Goal: Task Accomplishment & Management: Use online tool/utility

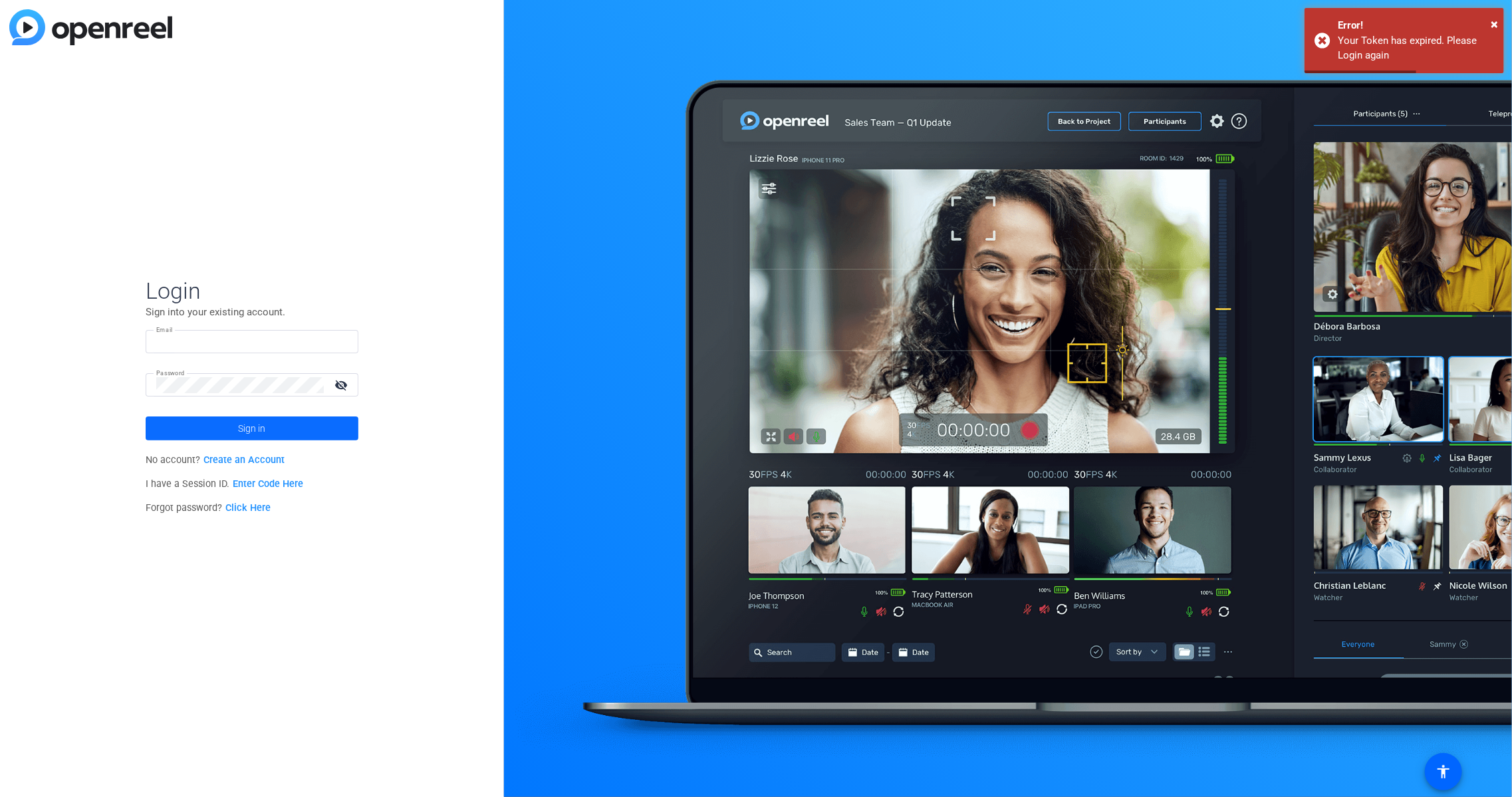
type input "[EMAIL_ADDRESS][DOMAIN_NAME]"
click at [228, 421] on span at bounding box center [252, 428] width 213 height 32
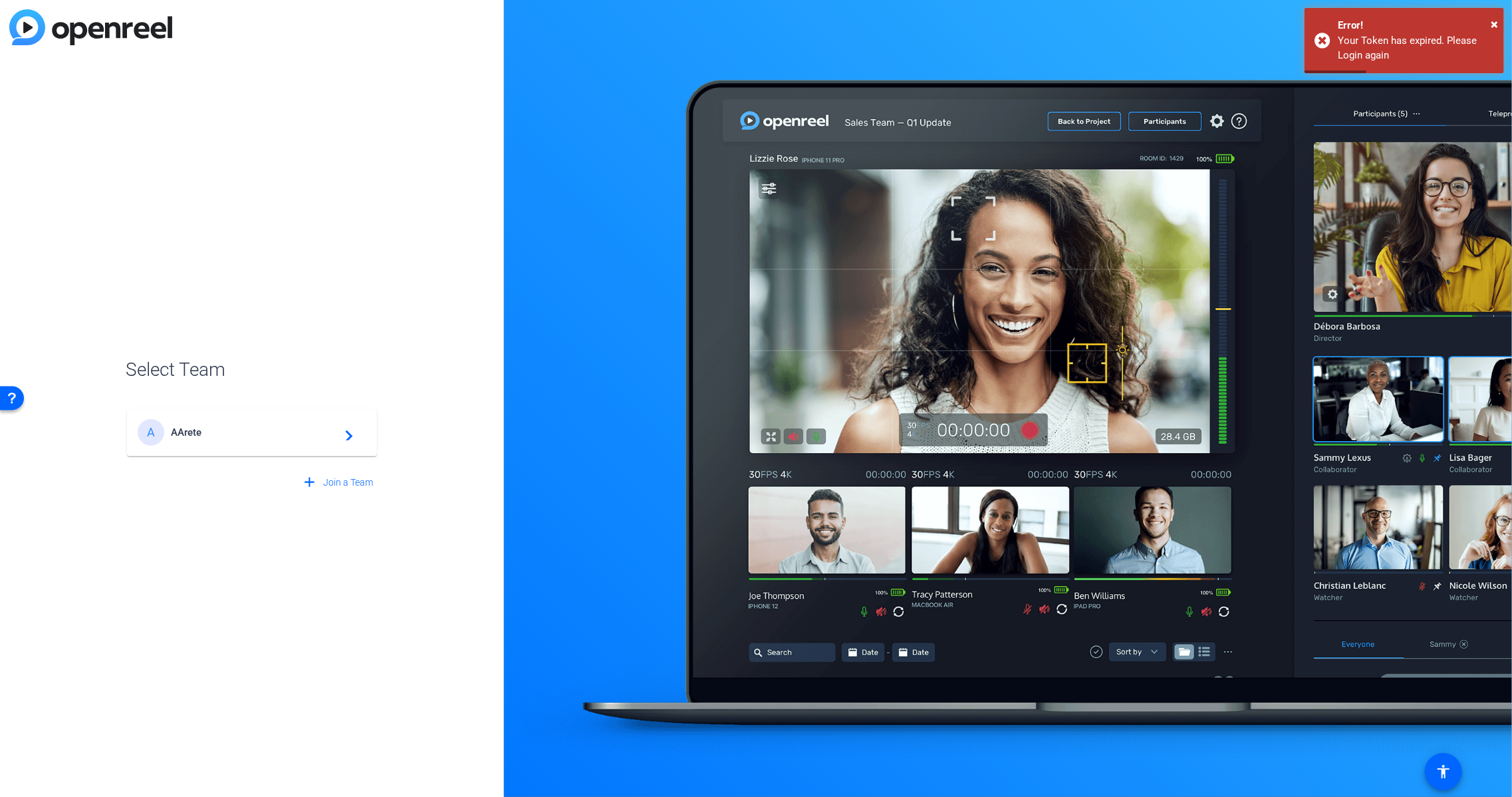
click at [312, 417] on mat-card-content "A AArete navigate_next" at bounding box center [251, 432] width 250 height 48
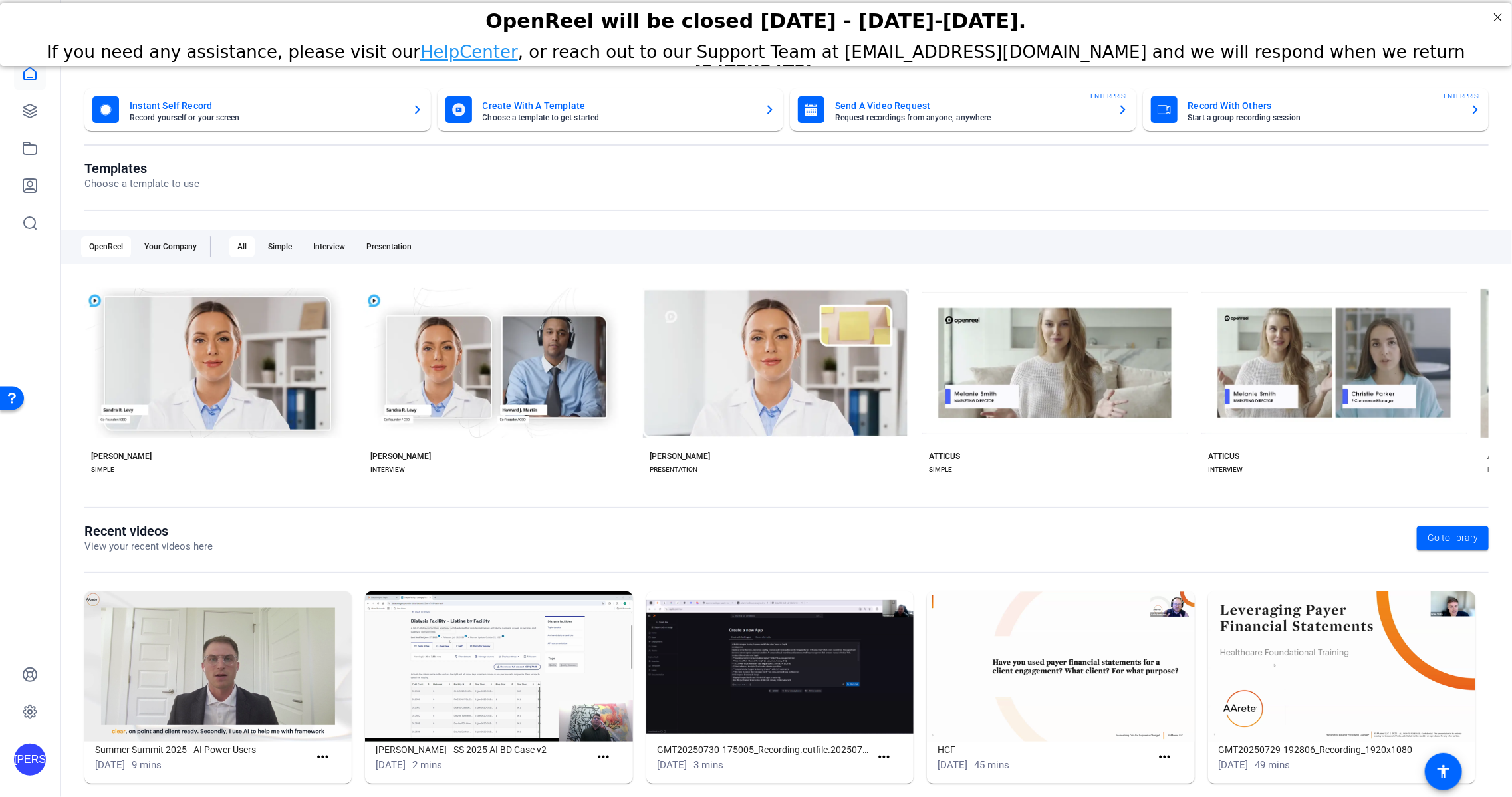
click at [885, 98] on mat-card-title "Send A Video Request" at bounding box center [971, 106] width 272 height 16
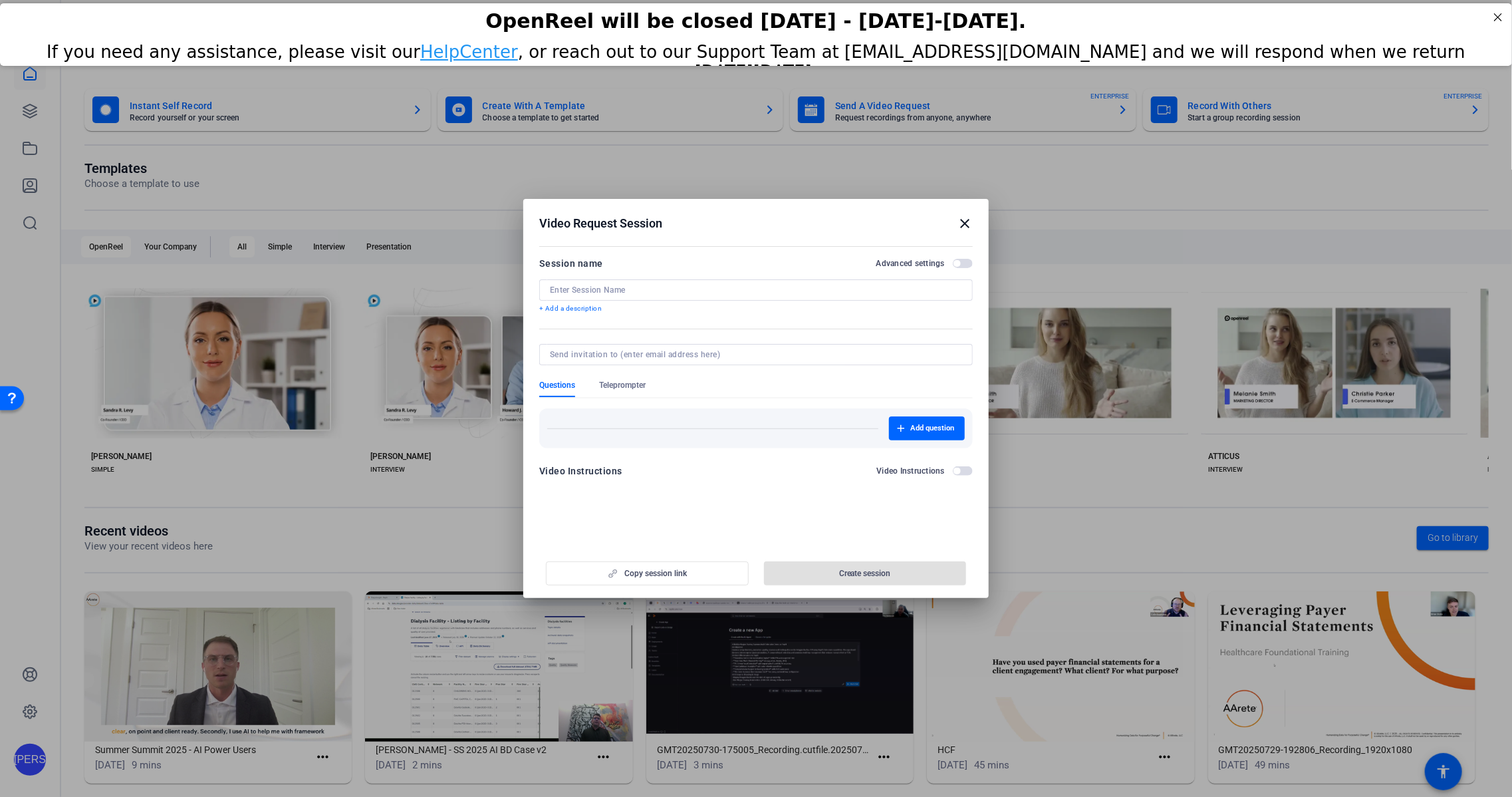
click at [716, 277] on div "Session name Advanced settings + Add a description" at bounding box center [756, 284] width 434 height 58
click at [715, 284] on input at bounding box center [756, 290] width 413 height 11
click at [961, 262] on span "button" at bounding box center [963, 263] width 20 height 9
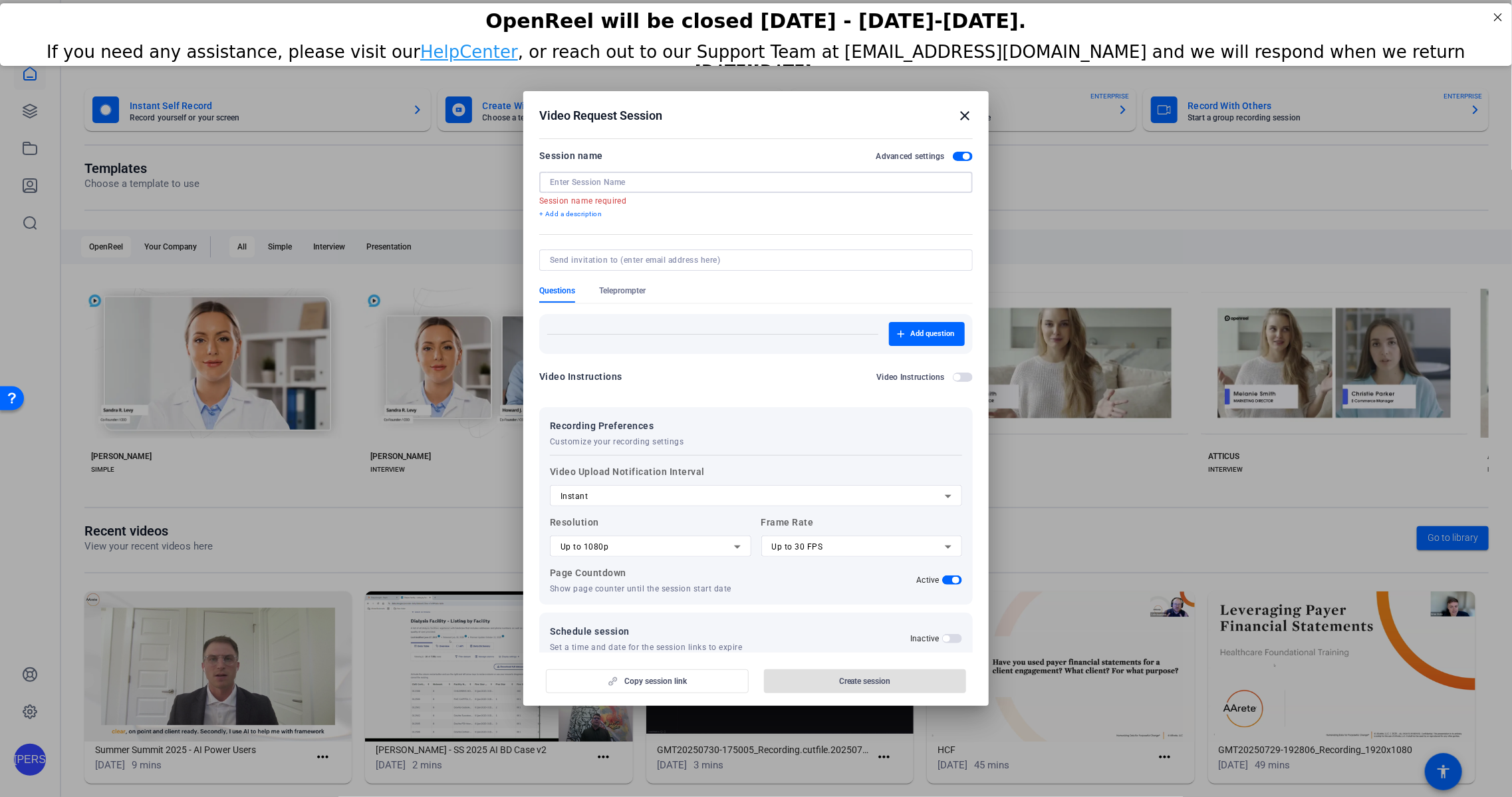
click at [723, 186] on input at bounding box center [756, 182] width 413 height 11
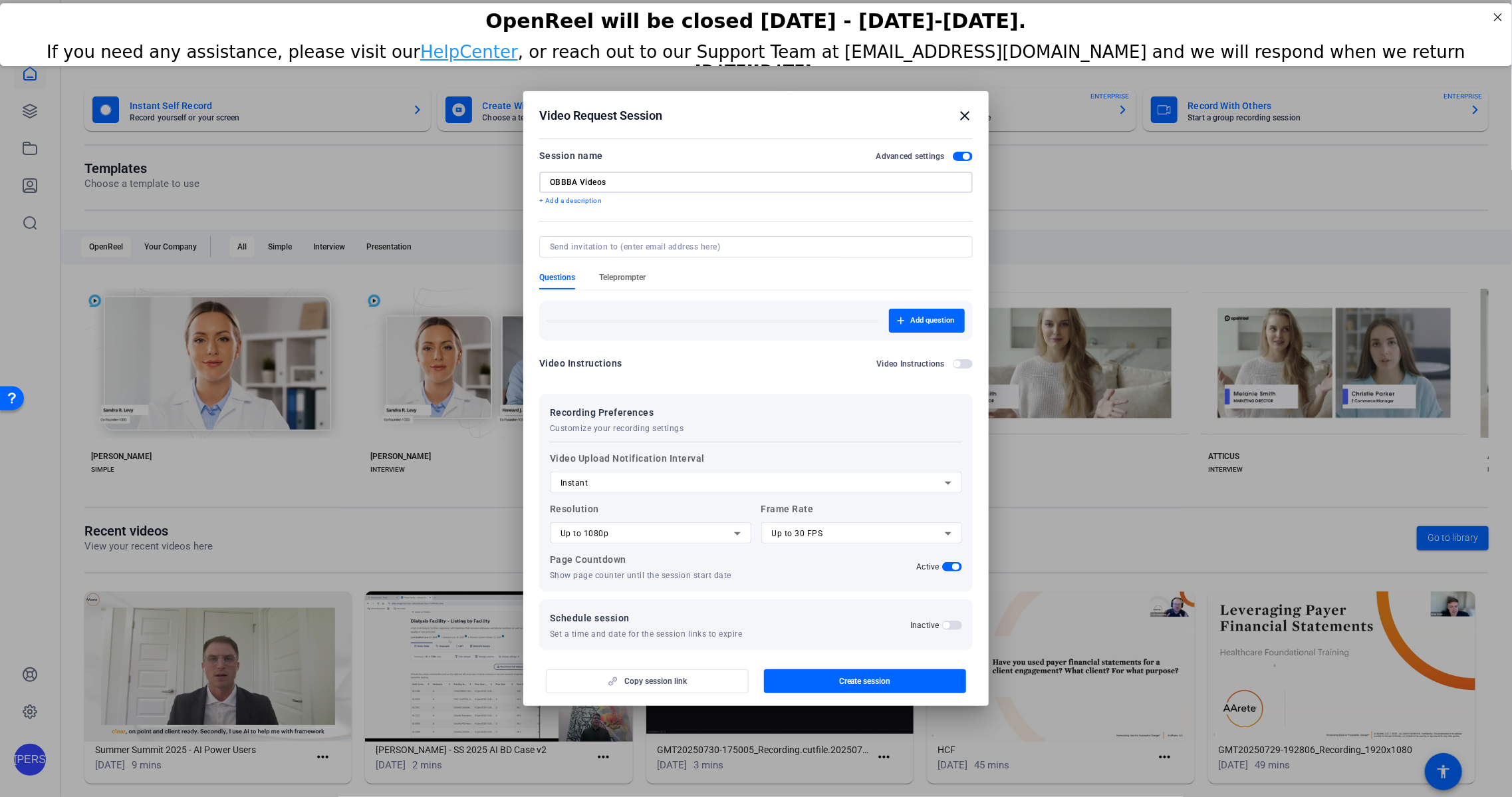
click at [640, 278] on span "Teleprompter" at bounding box center [622, 278] width 46 height 11
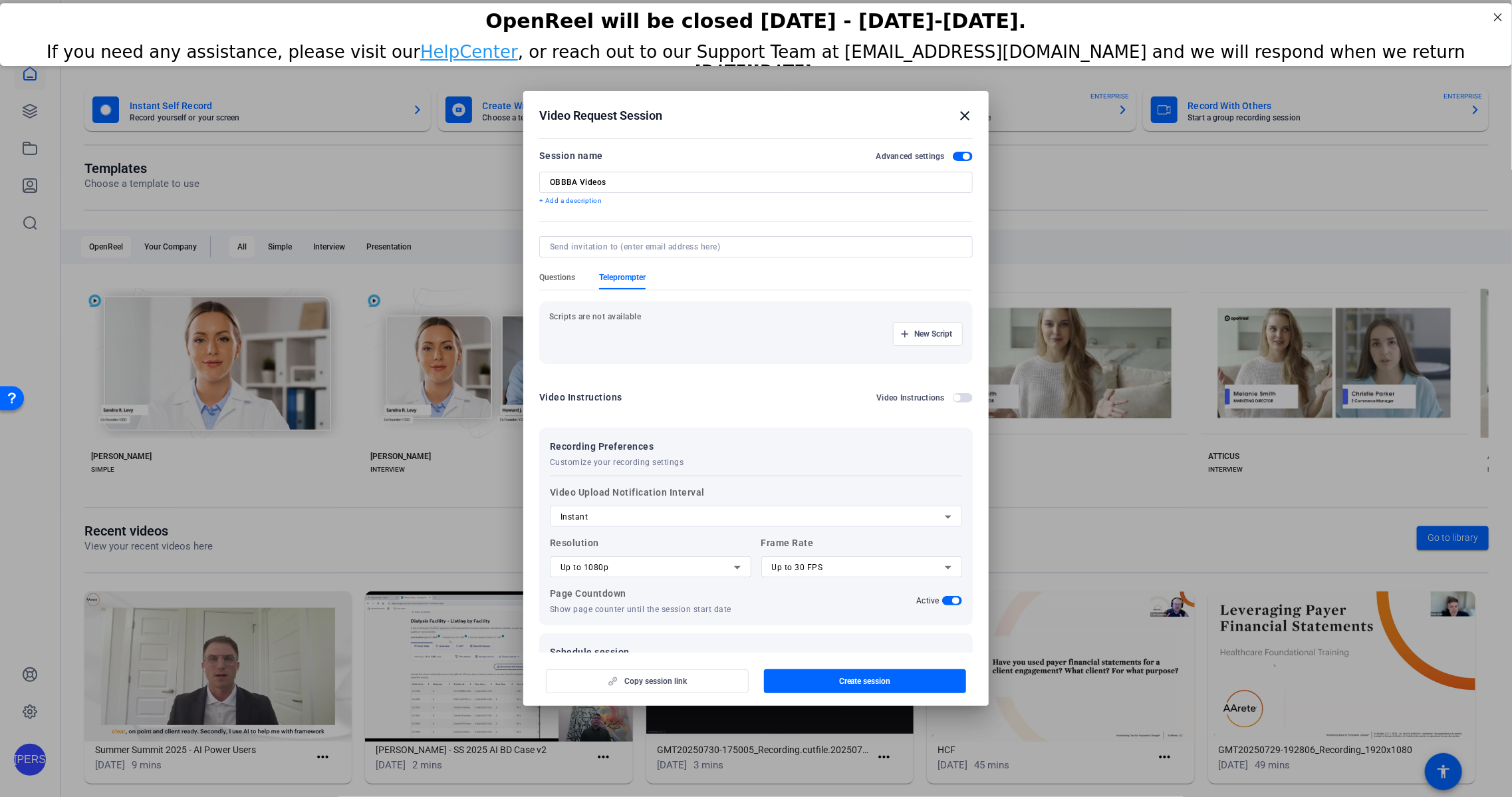
click at [566, 275] on span "Questions" at bounding box center [557, 278] width 36 height 11
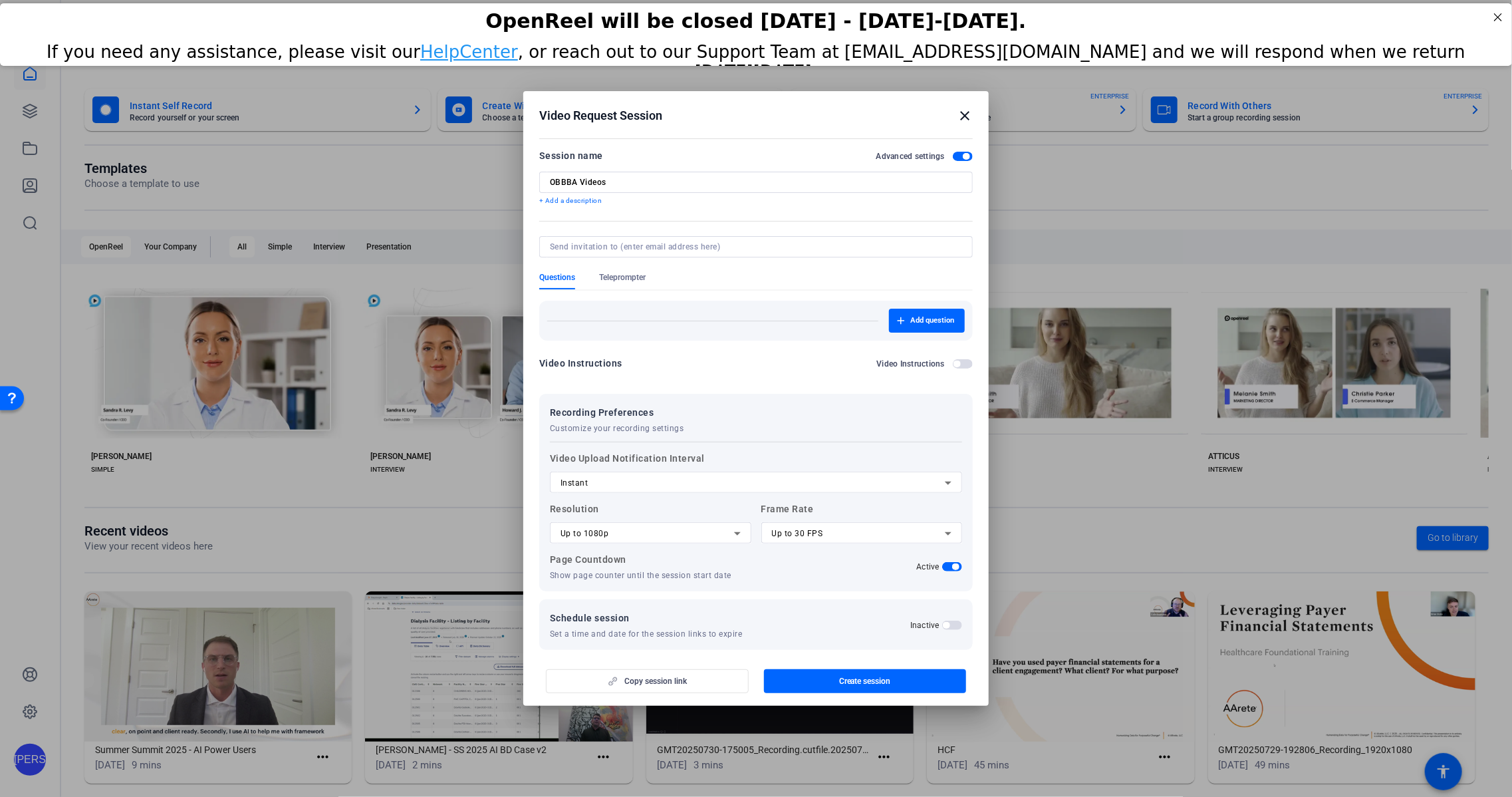
scroll to position [11, 0]
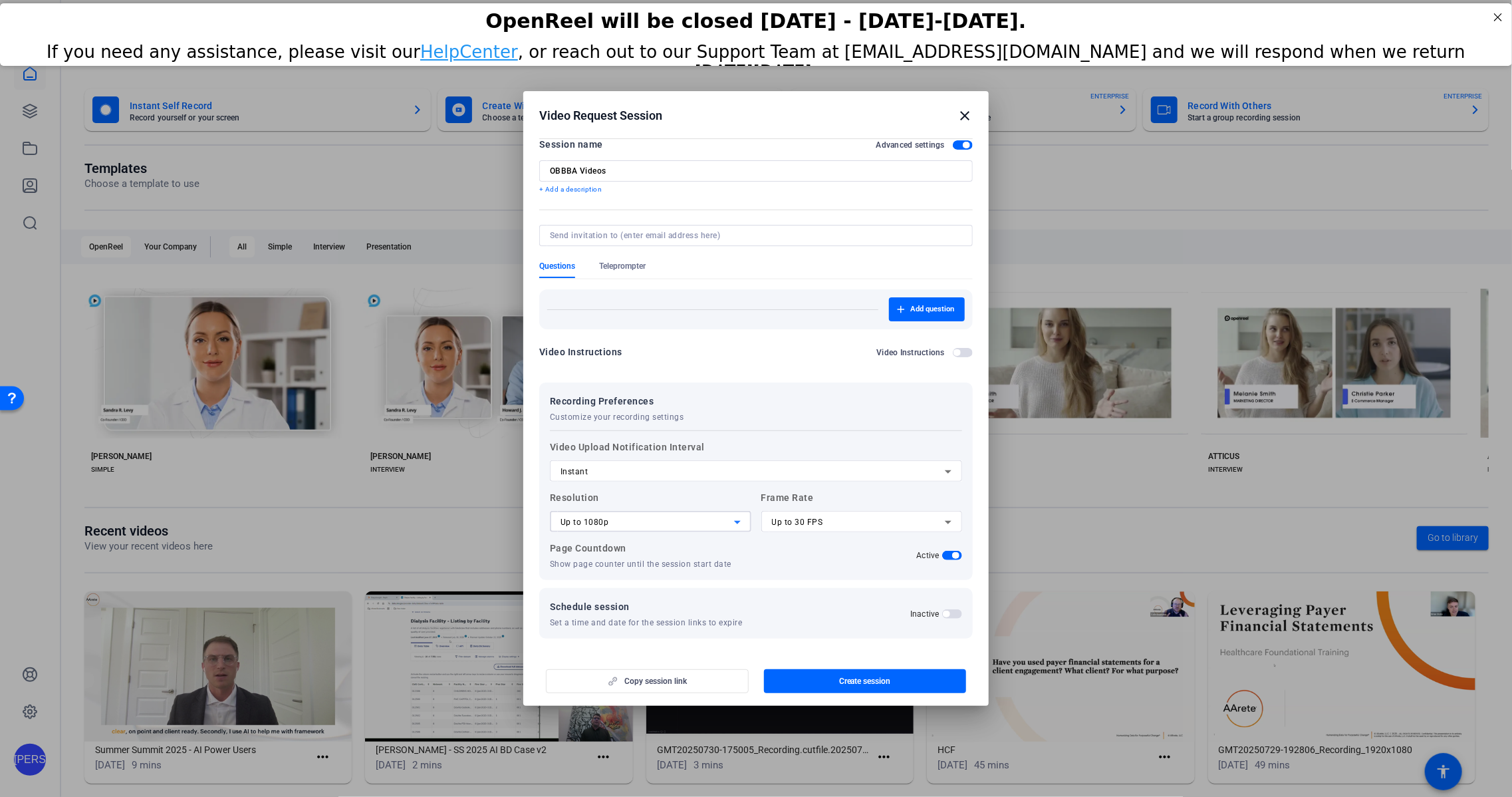
click at [659, 524] on div "Up to 1080p" at bounding box center [647, 522] width 174 height 16
click at [650, 585] on mat-option "Up to 4K" at bounding box center [650, 589] width 201 height 21
click at [838, 524] on div "Up to 30 FPS" at bounding box center [859, 522] width 174 height 16
drag, startPoint x: 826, startPoint y: 593, endPoint x: 827, endPoint y: 437, distance: 156.0
click at [826, 593] on mat-option "Up to 60 FPS" at bounding box center [862, 589] width 201 height 21
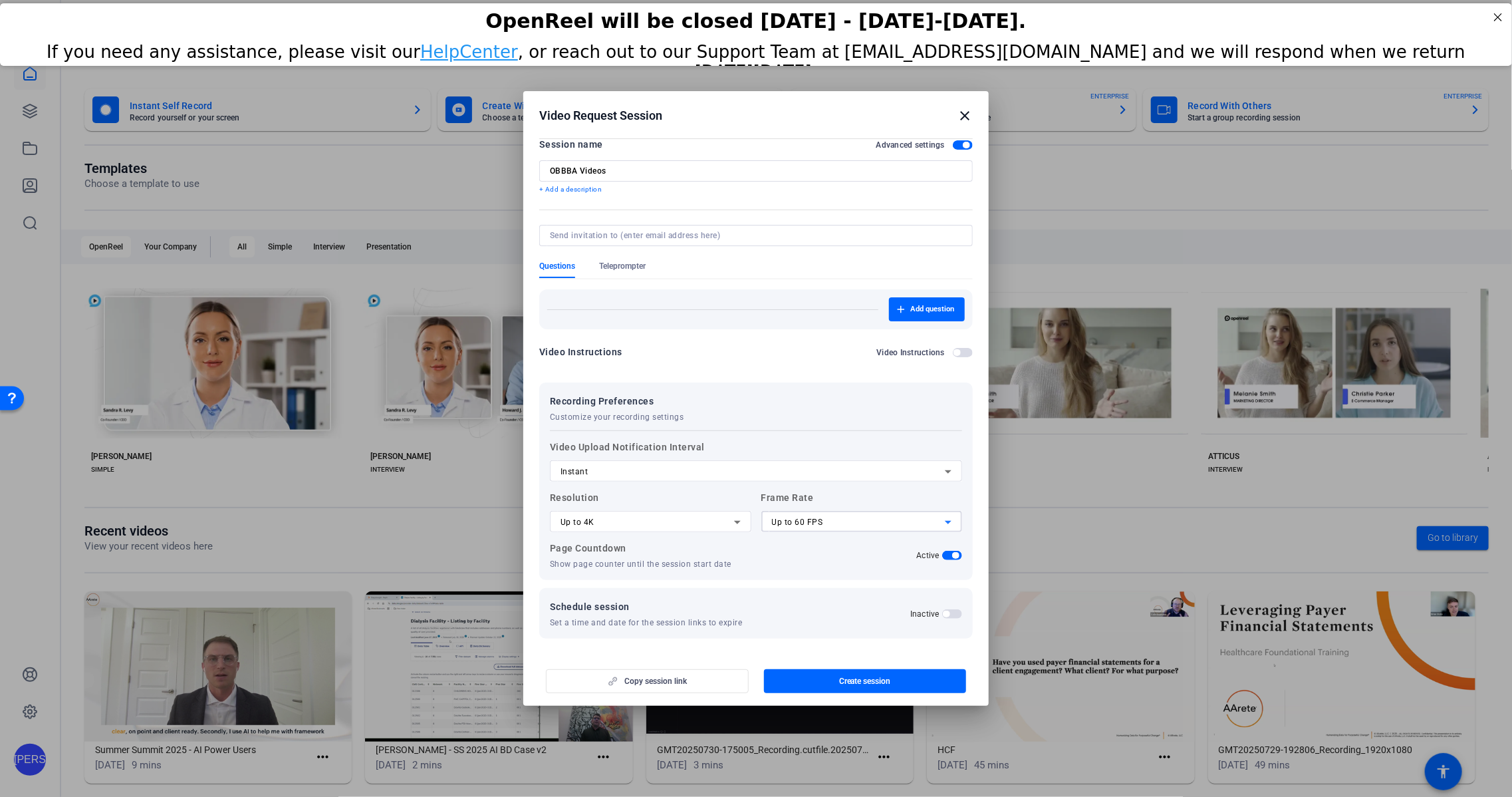
scroll to position [0, 0]
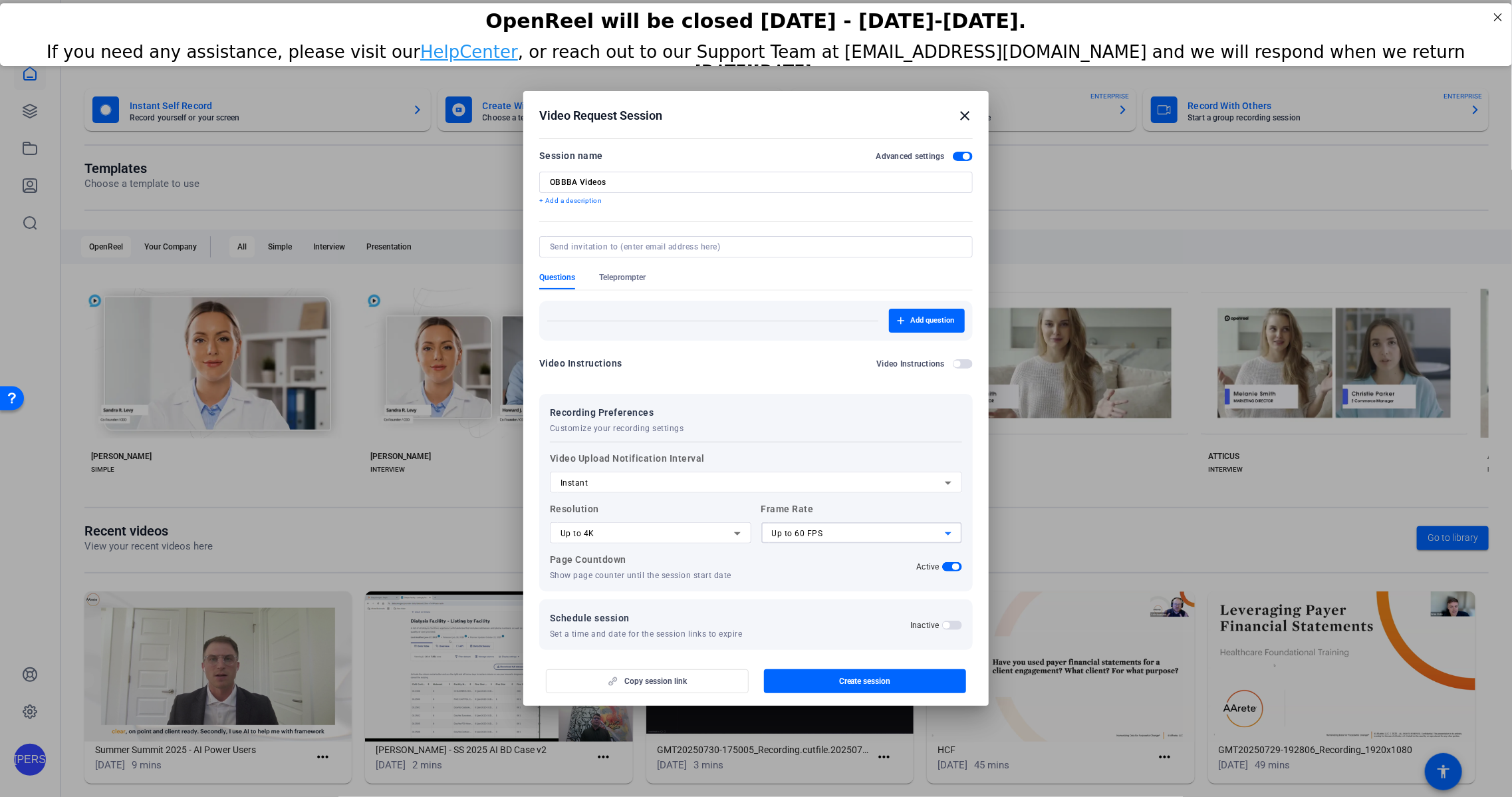
click at [730, 179] on input "OBBBA Videos" at bounding box center [756, 182] width 413 height 11
type input "OBBBA Videos _ [PERSON_NAME]"
click at [964, 111] on mat-icon "close" at bounding box center [965, 116] width 16 height 16
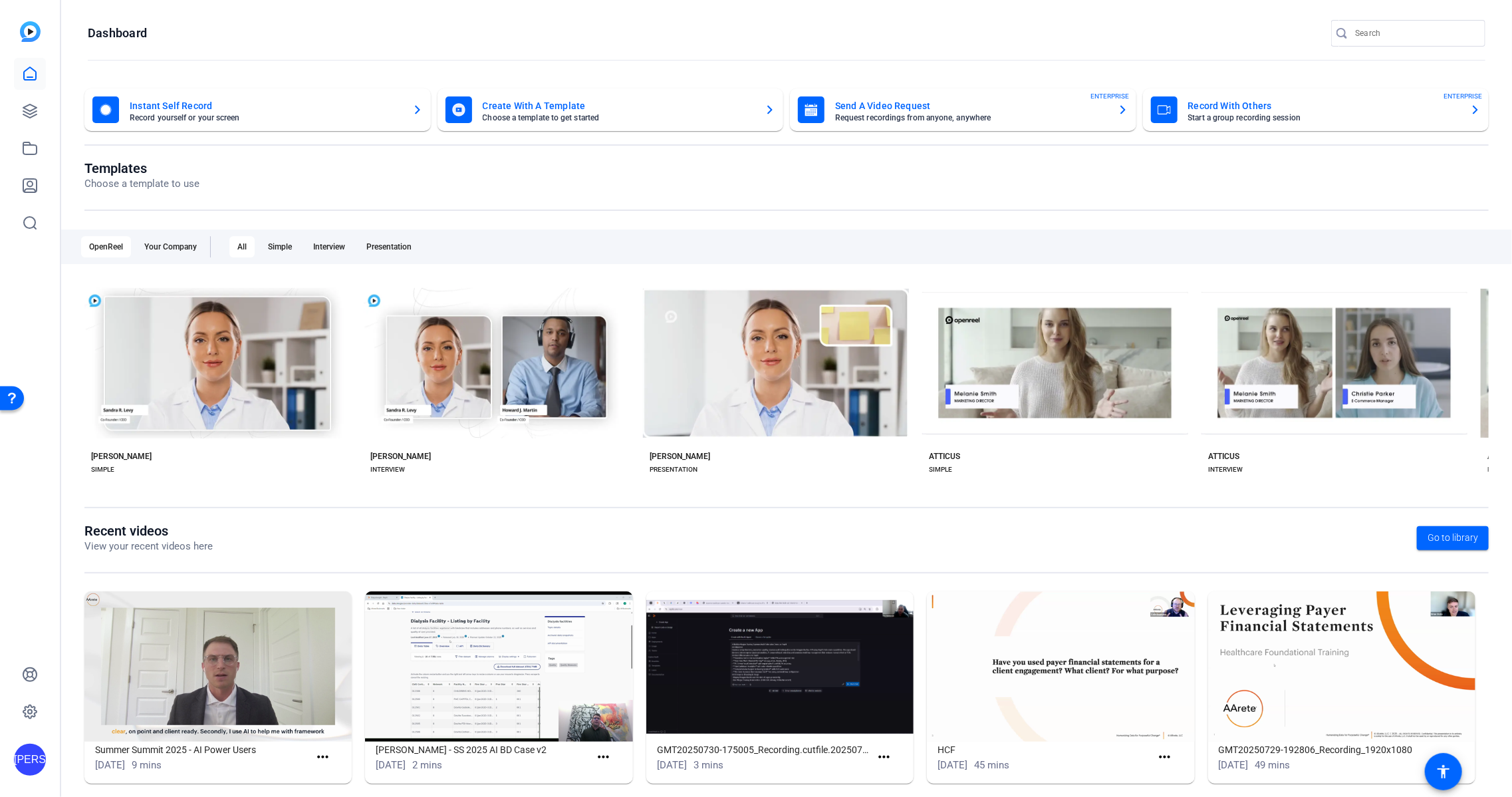
click at [37, 36] on img at bounding box center [30, 31] width 21 height 21
click at [1062, 99] on mat-card-title "Send A Video Request" at bounding box center [971, 106] width 272 height 16
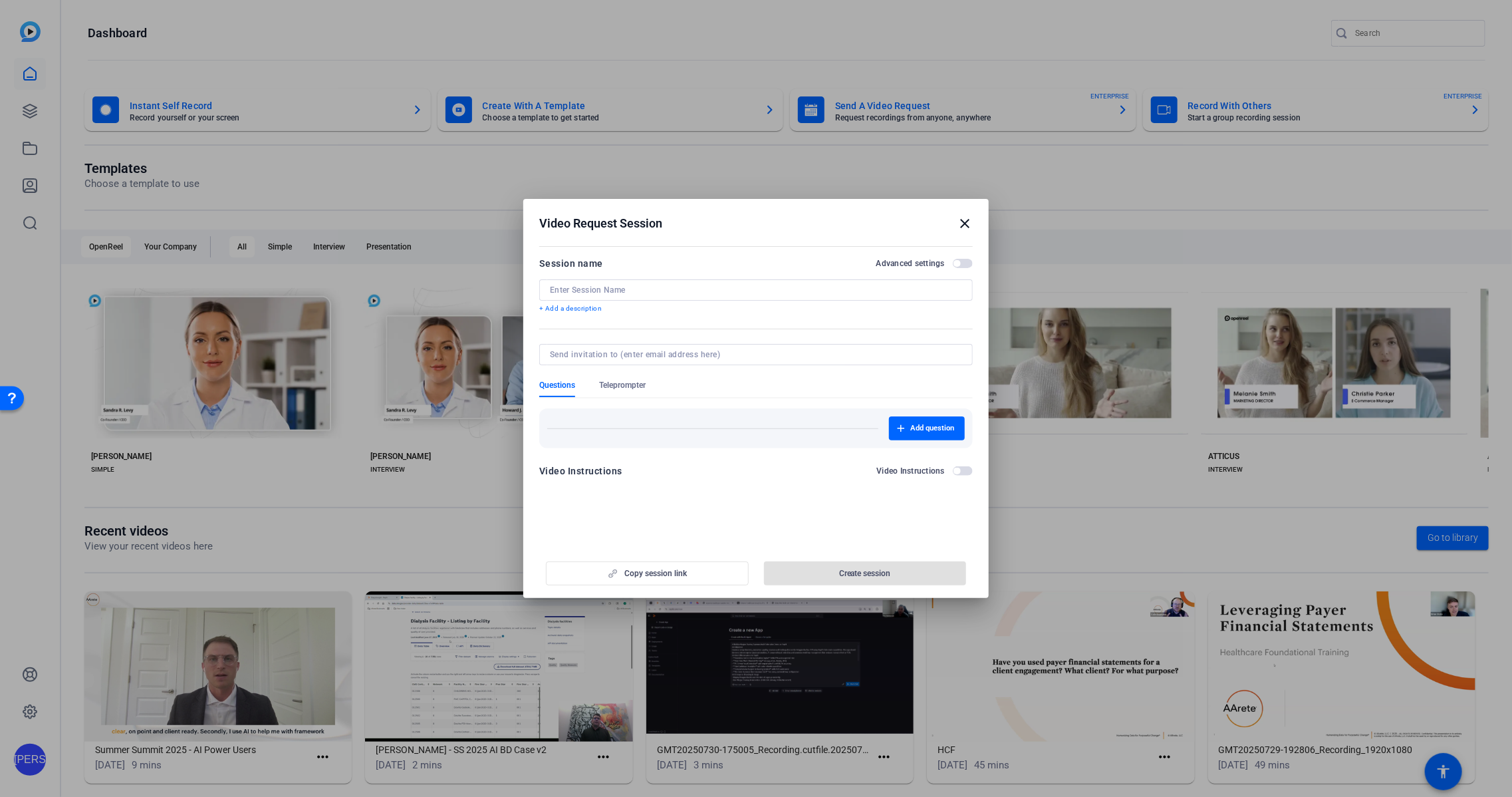
click at [963, 261] on span "button" at bounding box center [963, 263] width 20 height 9
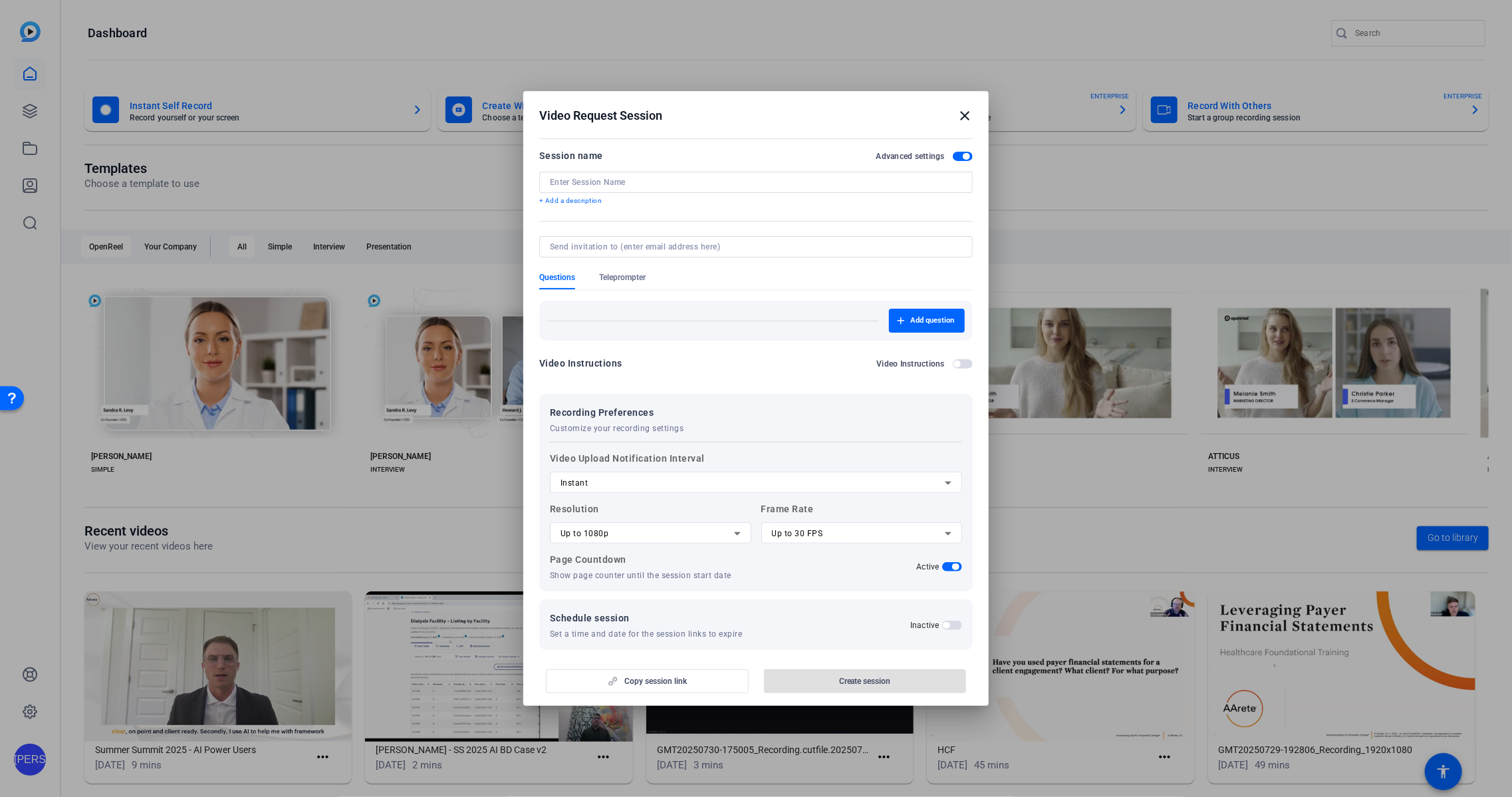
click at [710, 523] on div "Up to 1080p" at bounding box center [650, 532] width 180 height 21
click at [615, 597] on mat-option "Up to 4K" at bounding box center [650, 600] width 201 height 21
click at [854, 530] on div "Up to 30 FPS" at bounding box center [859, 534] width 174 height 16
drag, startPoint x: 845, startPoint y: 598, endPoint x: 716, endPoint y: 566, distance: 132.9
click at [845, 598] on mat-option "Up to 60 FPS" at bounding box center [862, 600] width 201 height 21
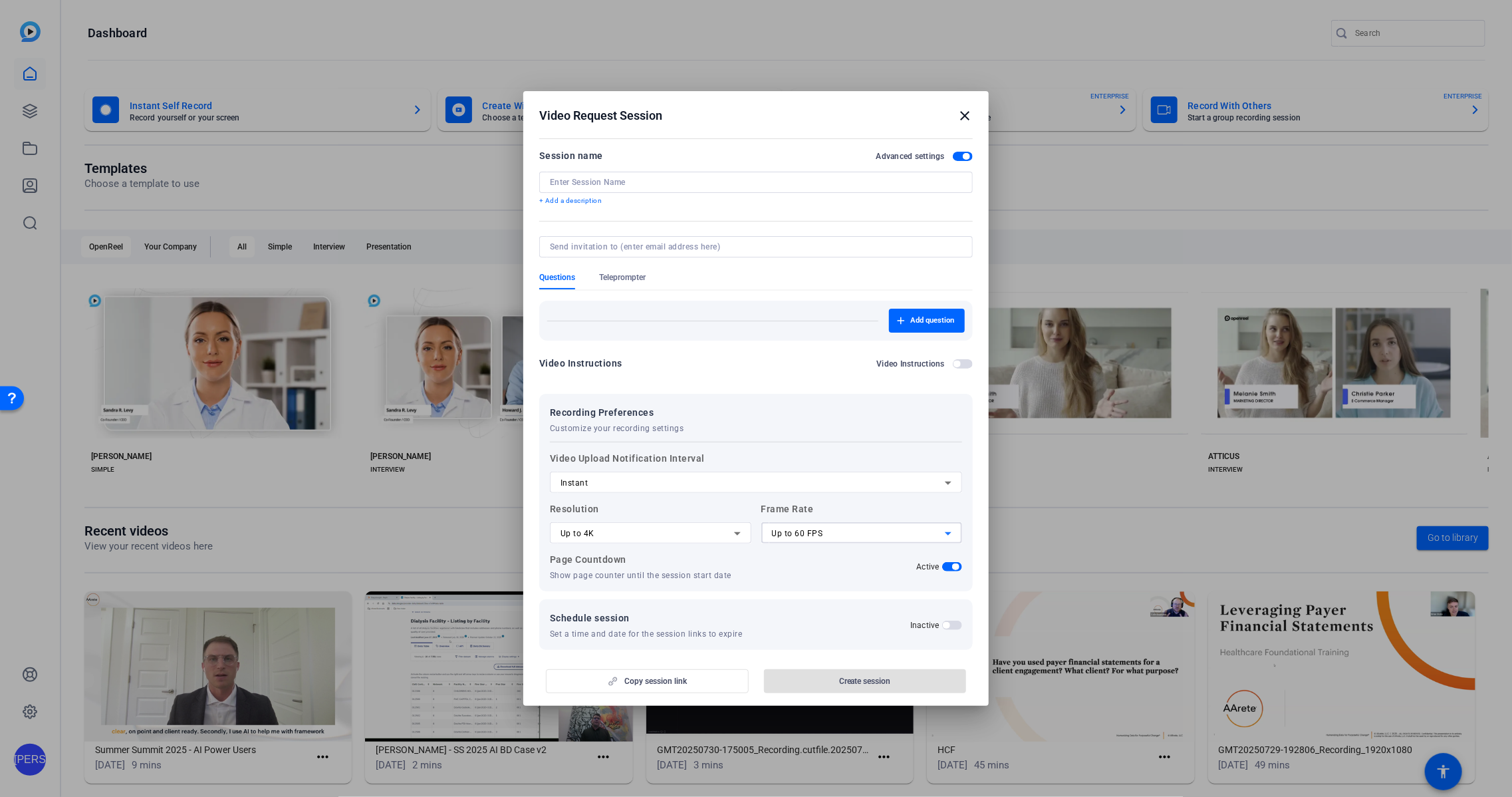
drag, startPoint x: 960, startPoint y: 360, endPoint x: 950, endPoint y: 378, distance: 20.6
click at [960, 360] on span "button" at bounding box center [963, 363] width 20 height 9
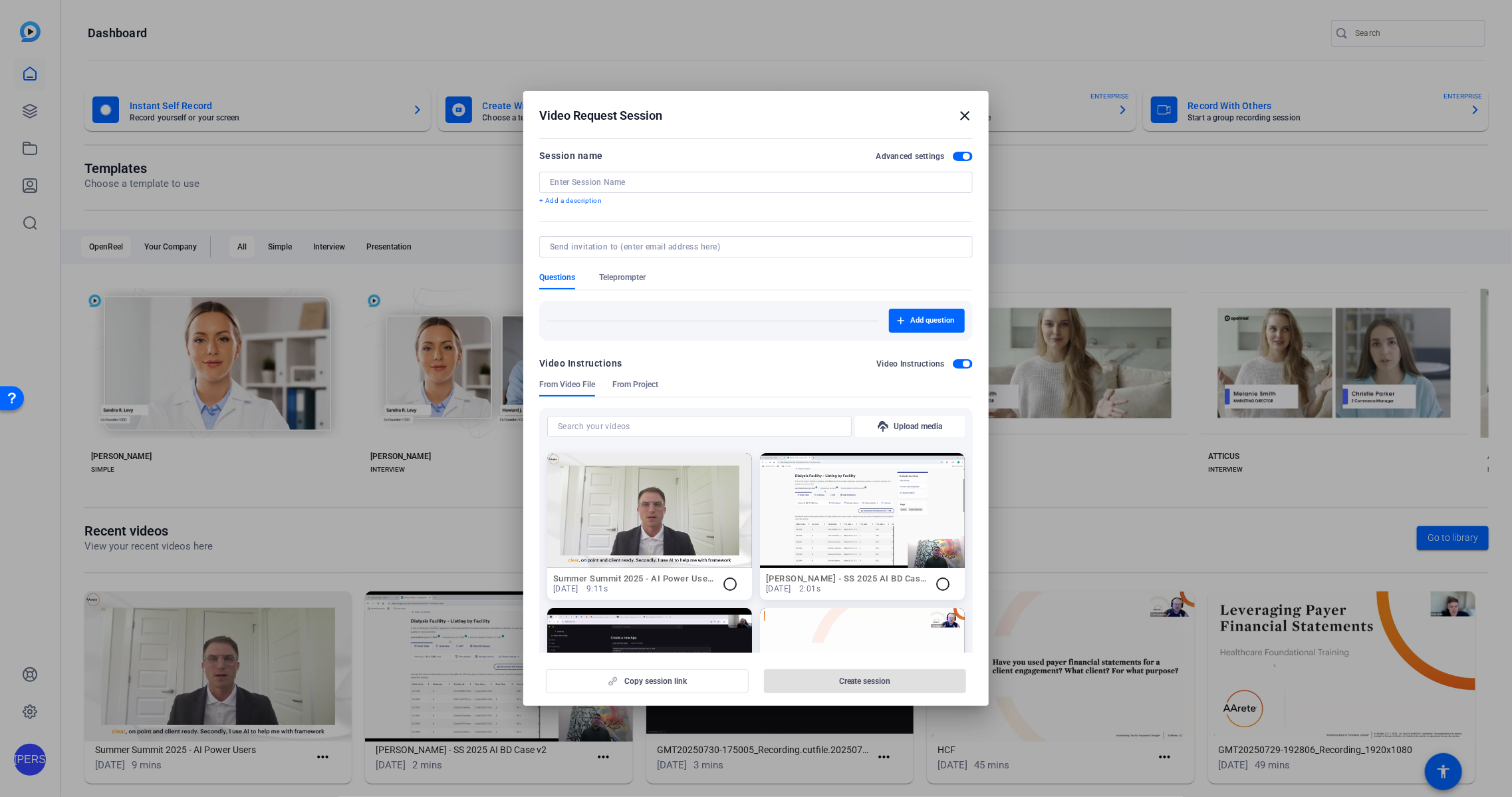
click at [962, 360] on span "button" at bounding box center [963, 363] width 20 height 9
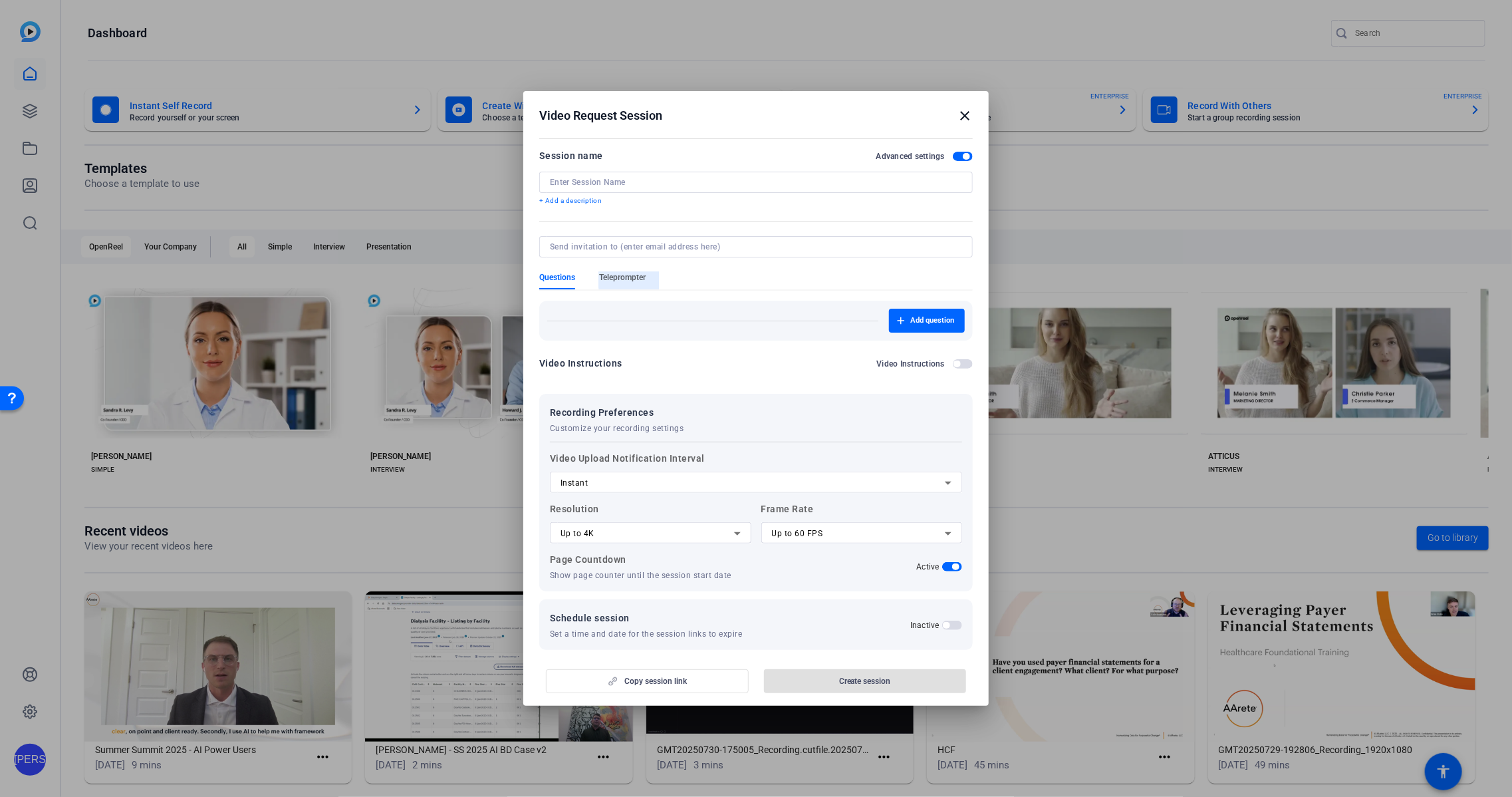
click at [645, 280] on span "Teleprompter" at bounding box center [622, 278] width 46 height 11
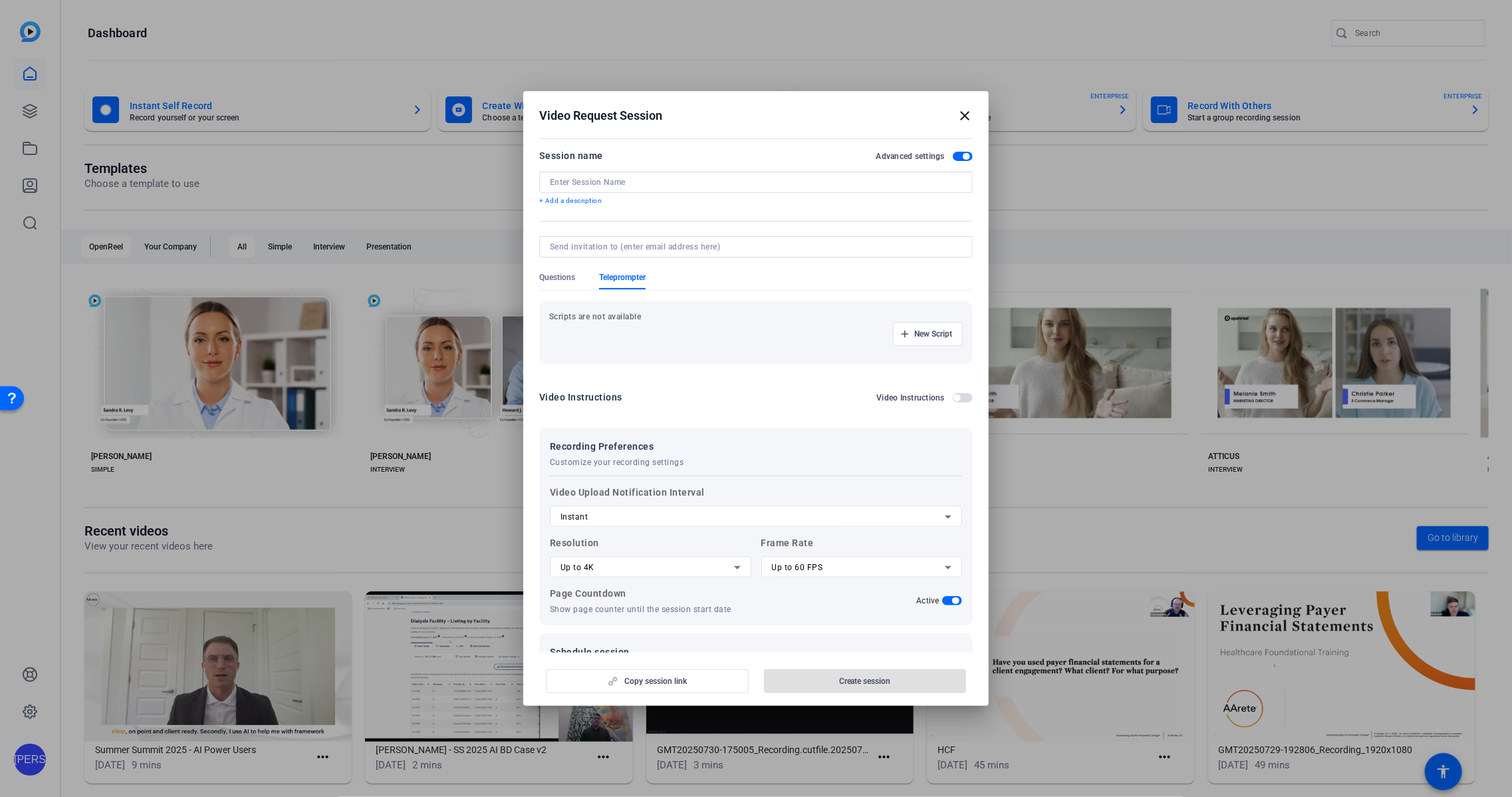
click at [566, 197] on p "+ Add a description" at bounding box center [756, 201] width 434 height 11
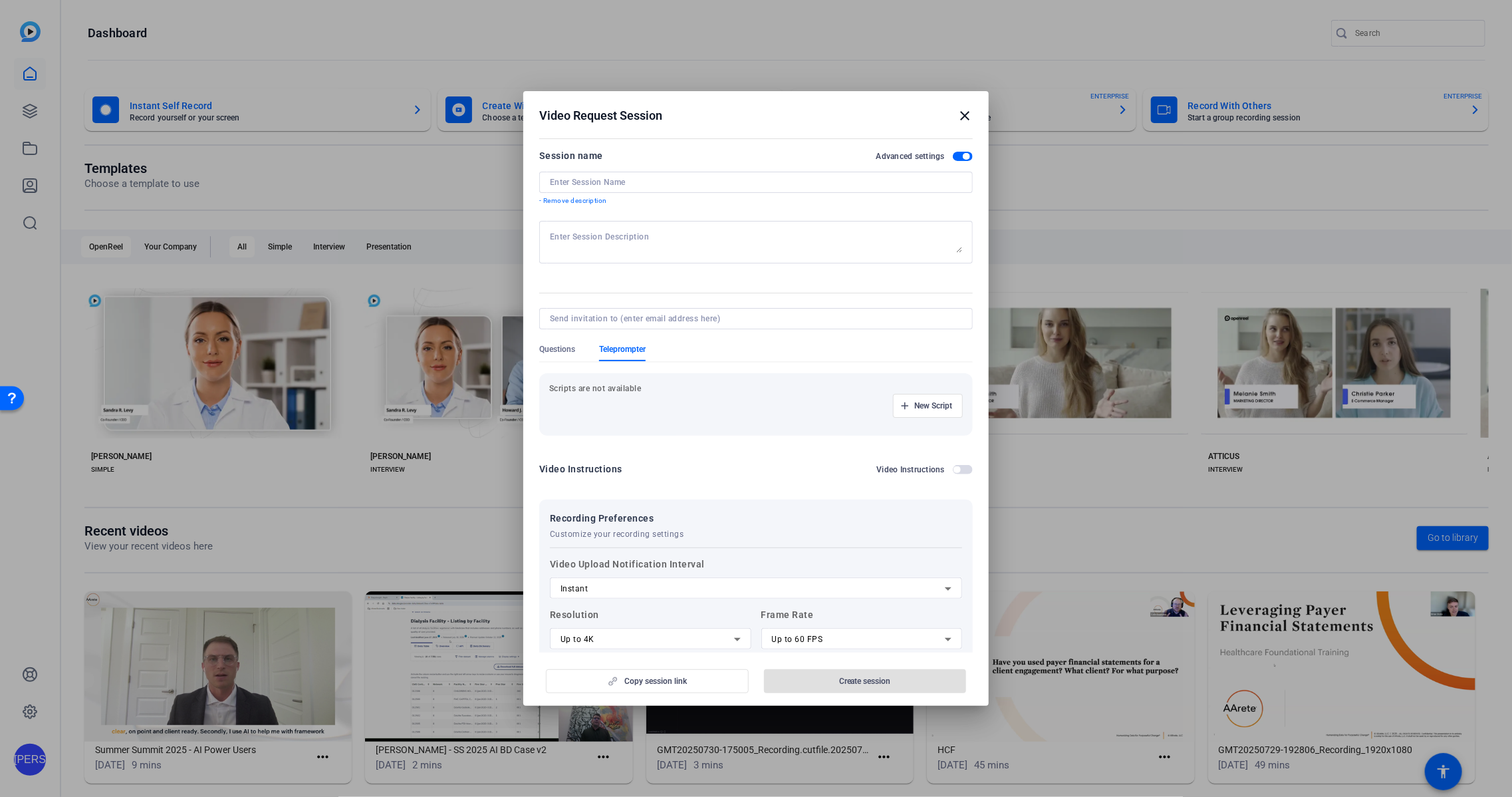
click at [632, 188] on div at bounding box center [756, 181] width 413 height 21
click at [647, 179] on input at bounding box center [756, 182] width 413 height 11
click at [968, 110] on mat-icon "close" at bounding box center [965, 116] width 16 height 16
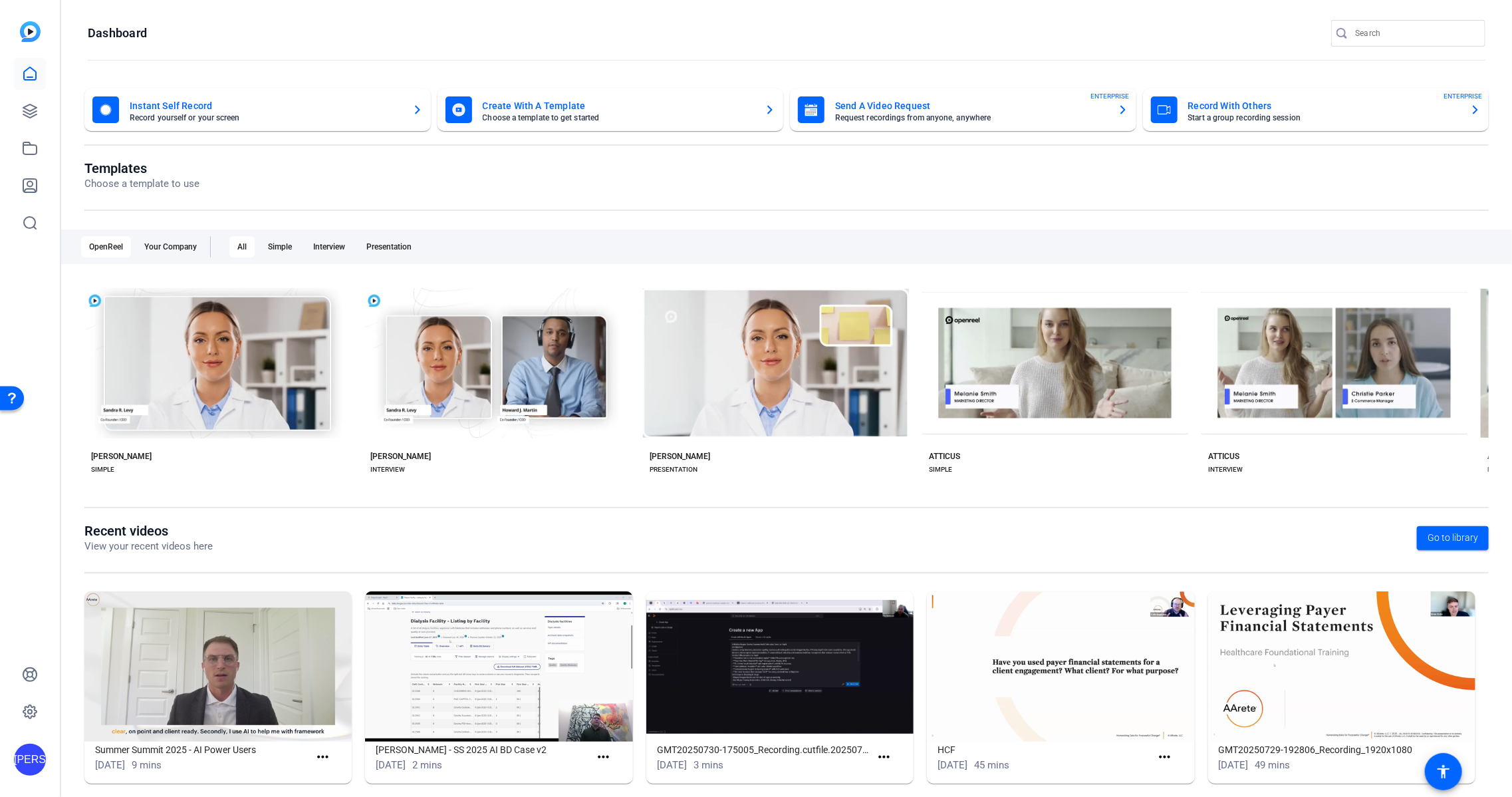
click at [1037, 122] on div "Send A Video Request Request recordings from anyone, anywhere ENTERPRISE" at bounding box center [963, 109] width 331 height 26
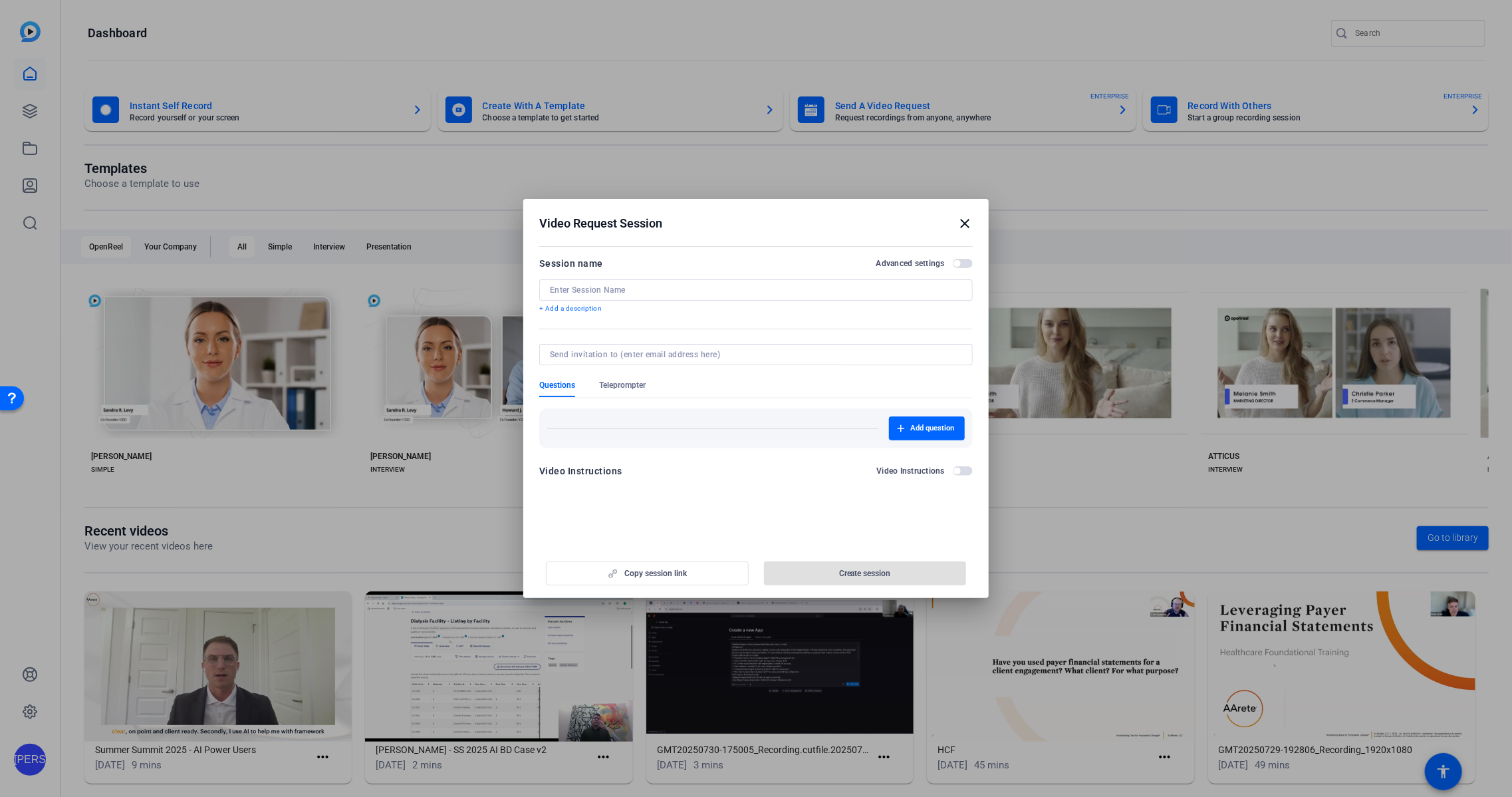
click at [748, 346] on div at bounding box center [756, 353] width 413 height 21
drag, startPoint x: 730, startPoint y: 356, endPoint x: 647, endPoint y: 353, distance: 83.1
click at [730, 356] on input at bounding box center [753, 354] width 407 height 11
drag, startPoint x: 641, startPoint y: 576, endPoint x: 655, endPoint y: 573, distance: 14.3
click at [641, 576] on div "Copy session link Create session" at bounding box center [756, 567] width 434 height 34
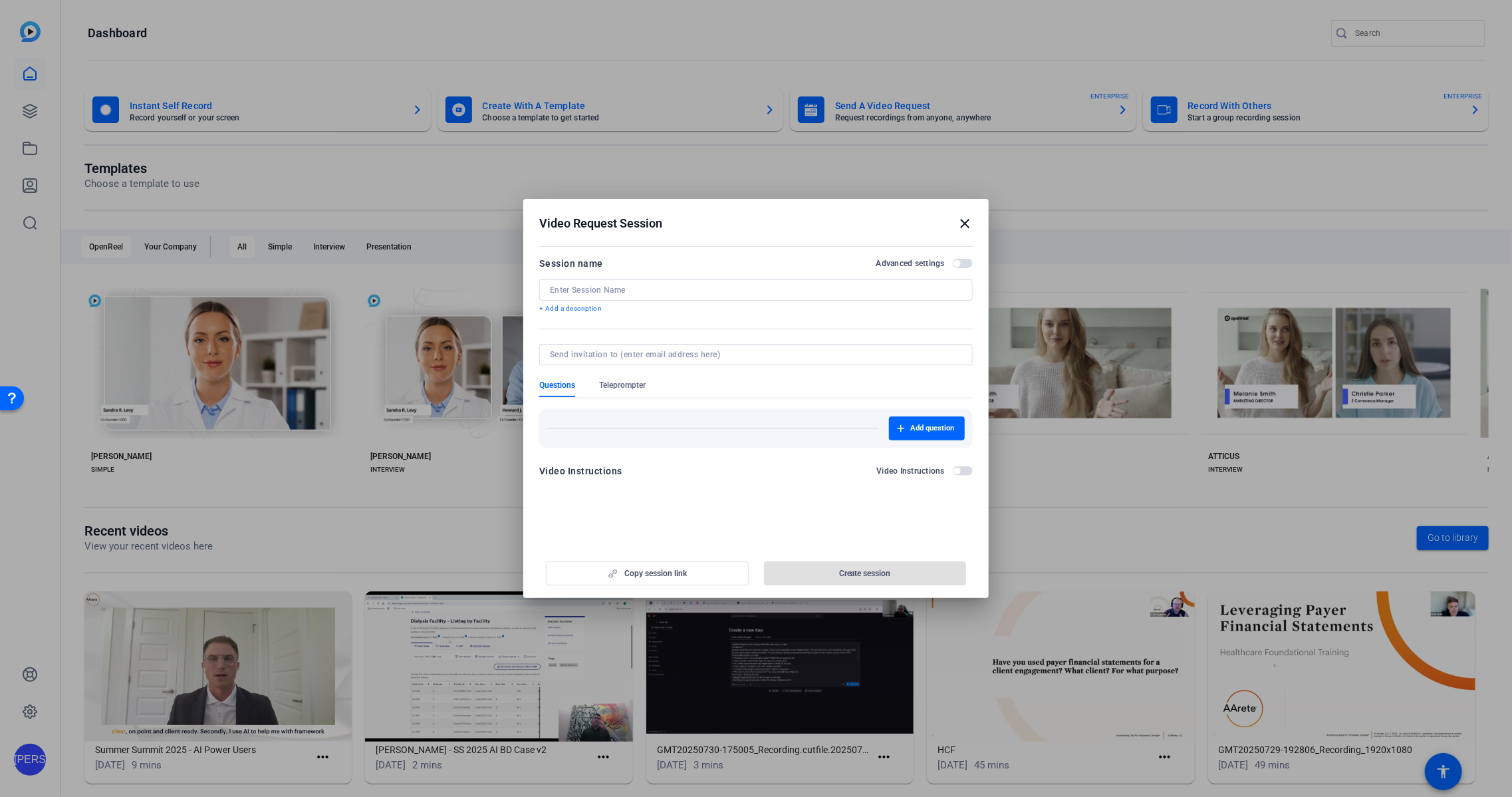
click at [966, 225] on mat-icon "close" at bounding box center [965, 224] width 16 height 16
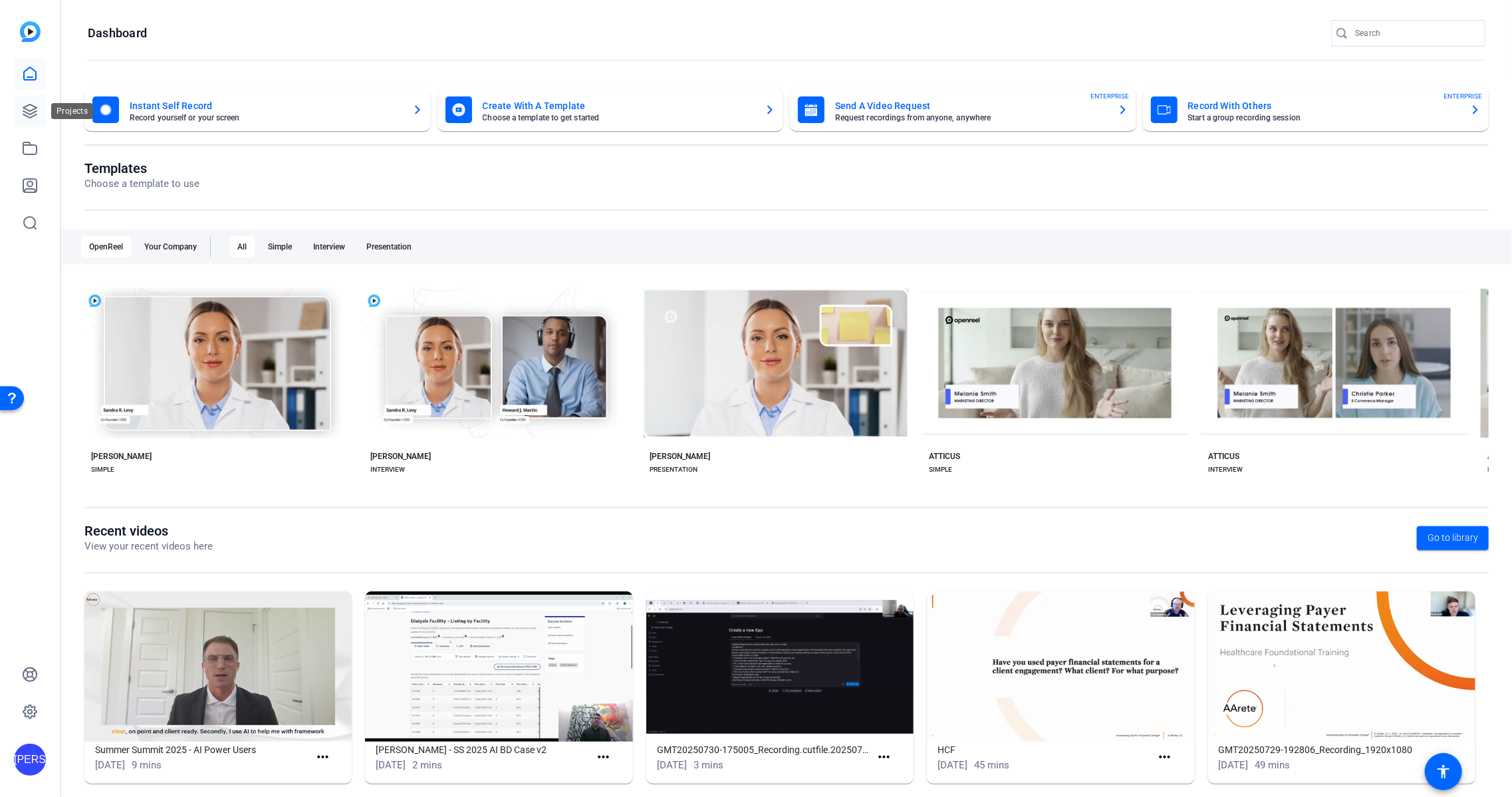
click at [32, 111] on icon at bounding box center [30, 111] width 16 height 16
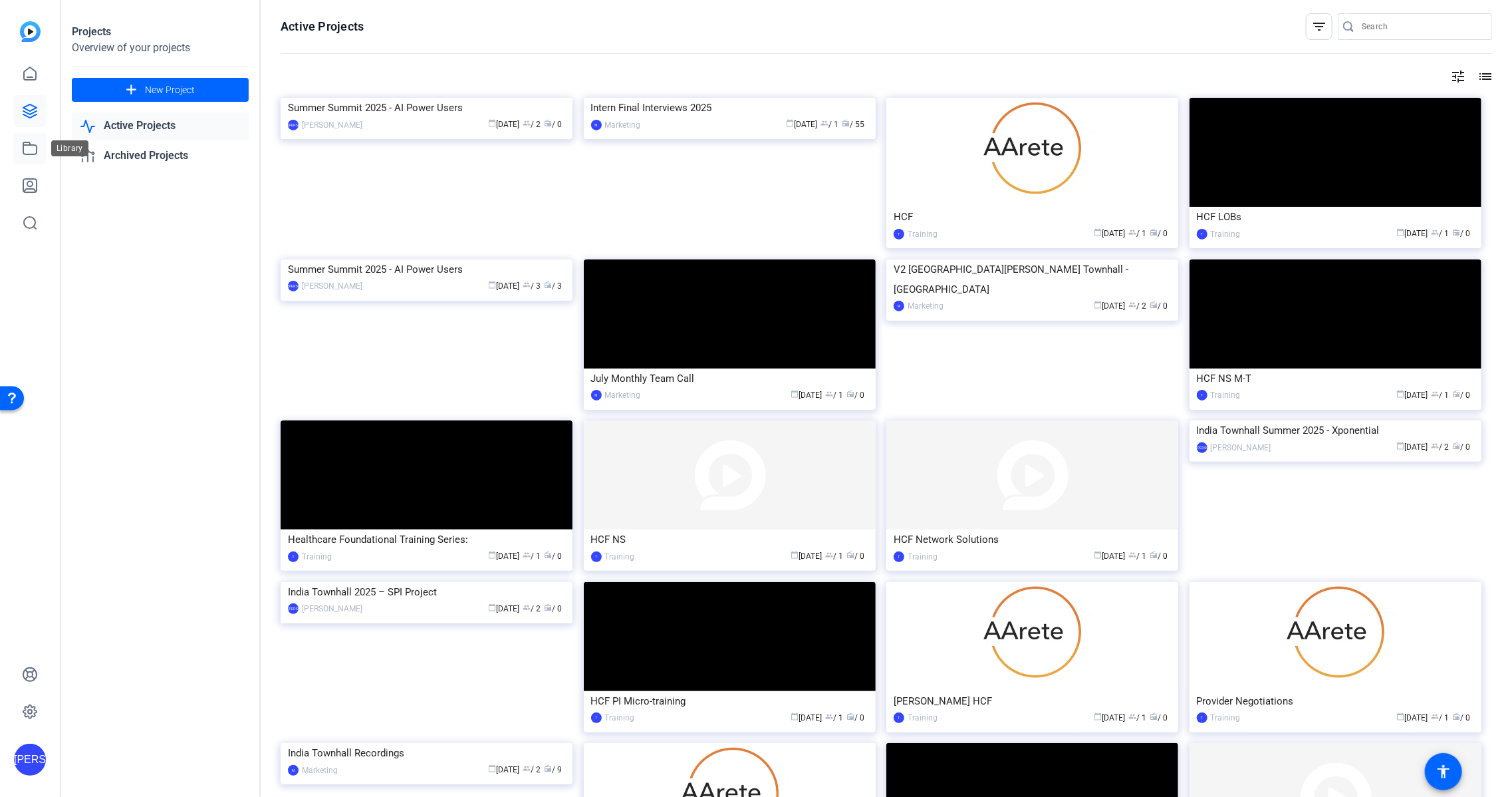
click at [24, 146] on icon at bounding box center [30, 148] width 14 height 12
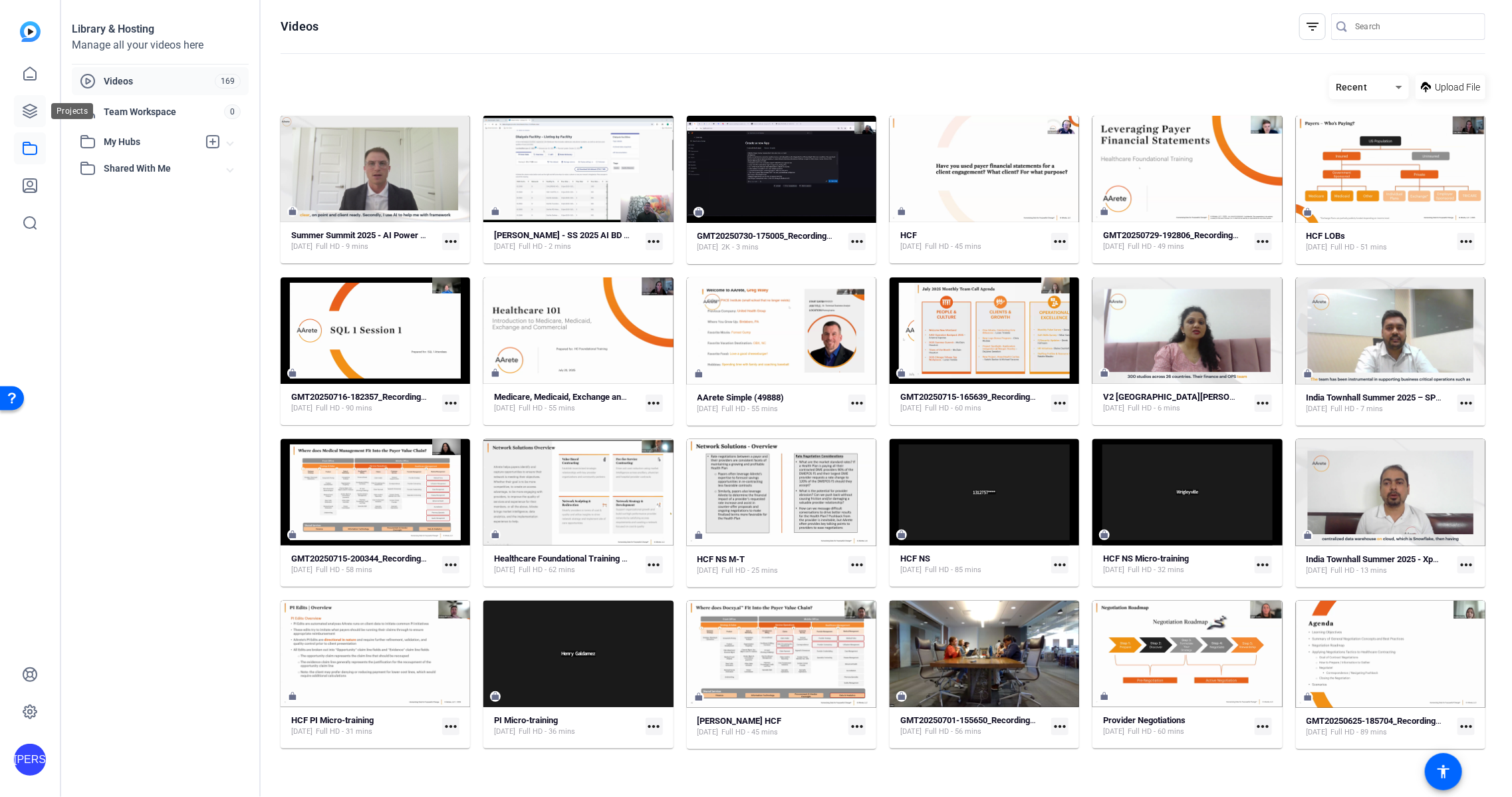
click at [31, 114] on icon at bounding box center [30, 111] width 14 height 14
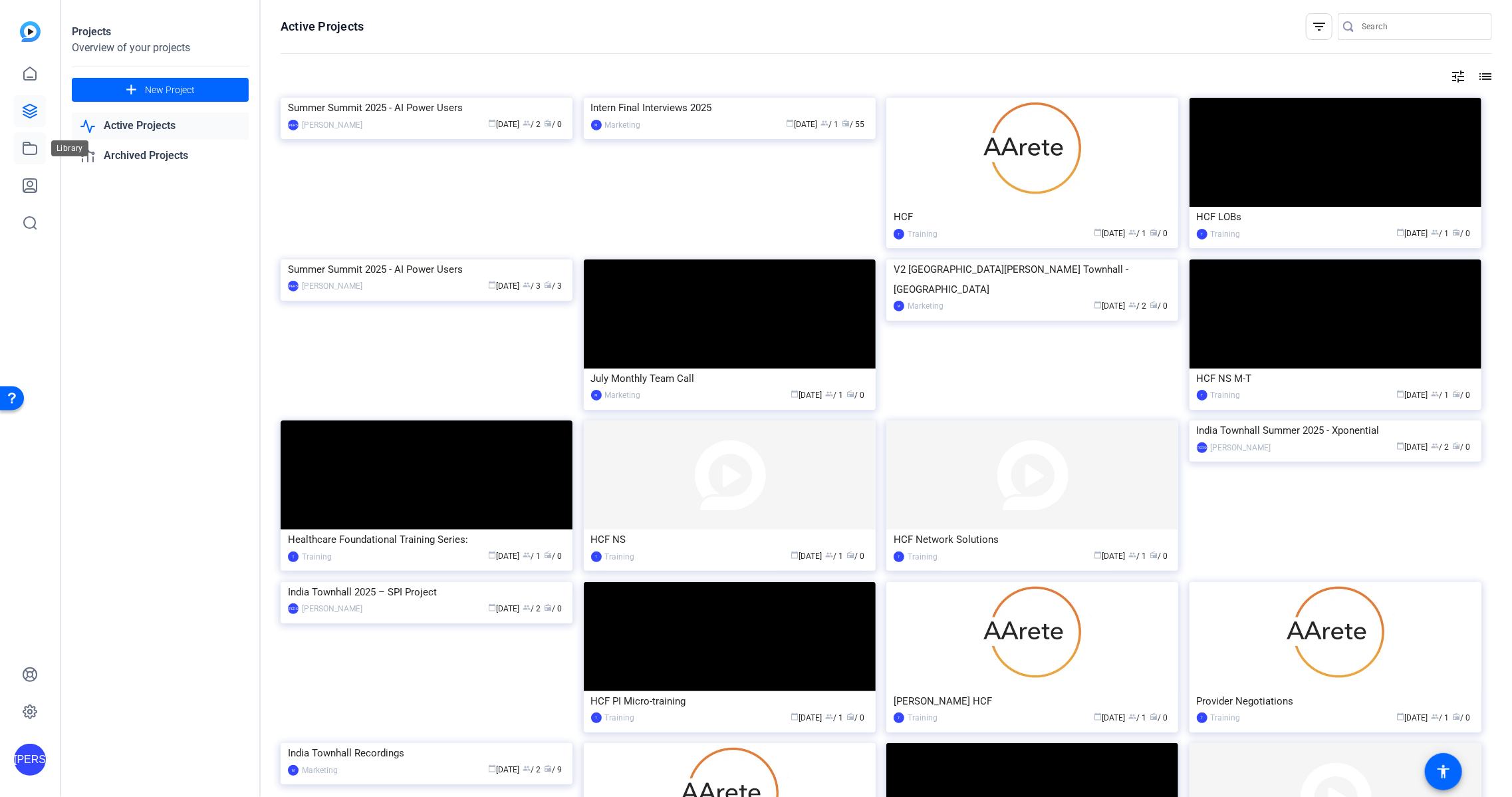
click at [30, 157] on link at bounding box center [29, 148] width 32 height 32
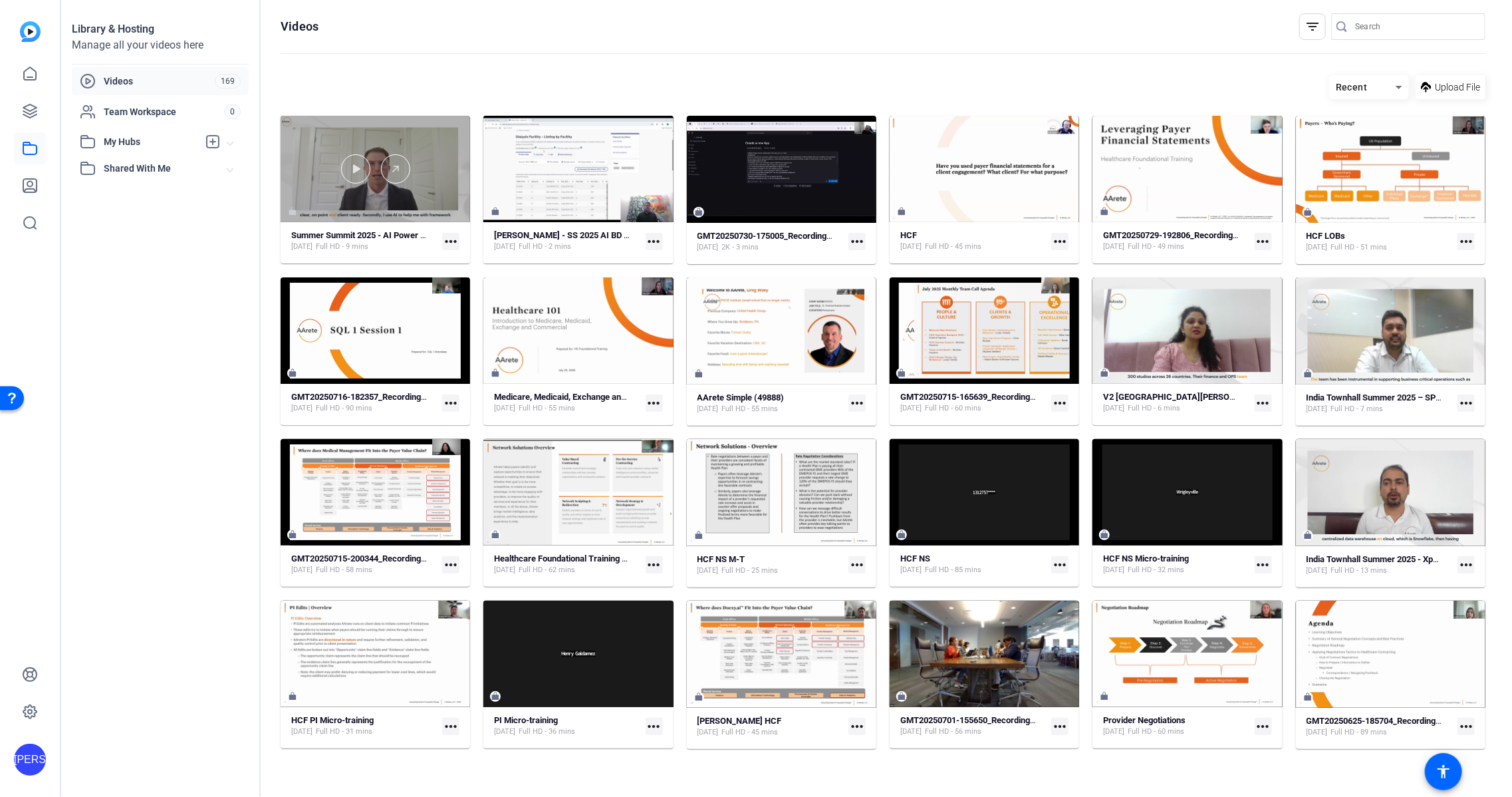
click at [407, 184] on div at bounding box center [375, 169] width 189 height 107
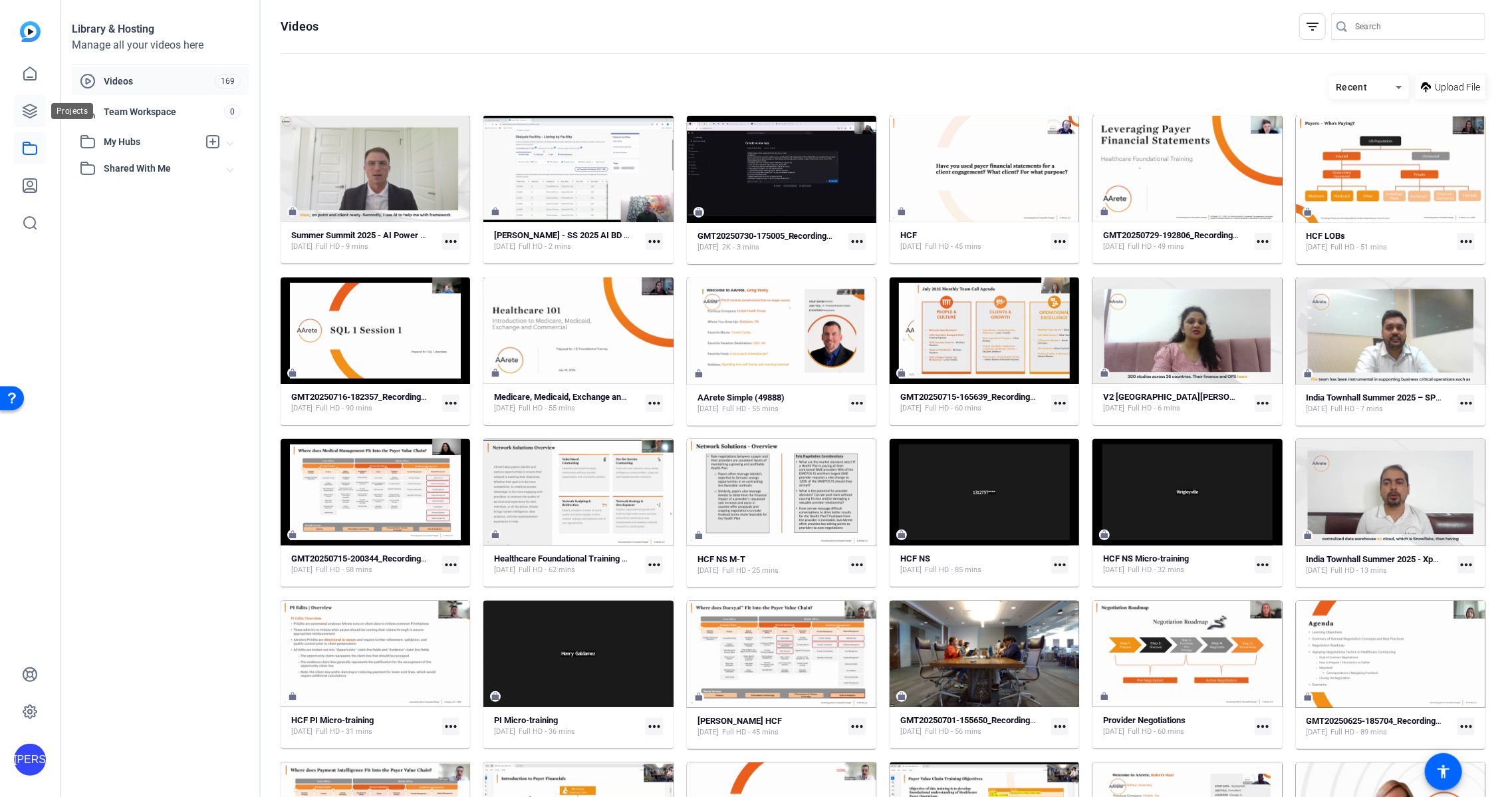
click at [38, 115] on link at bounding box center [29, 110] width 32 height 32
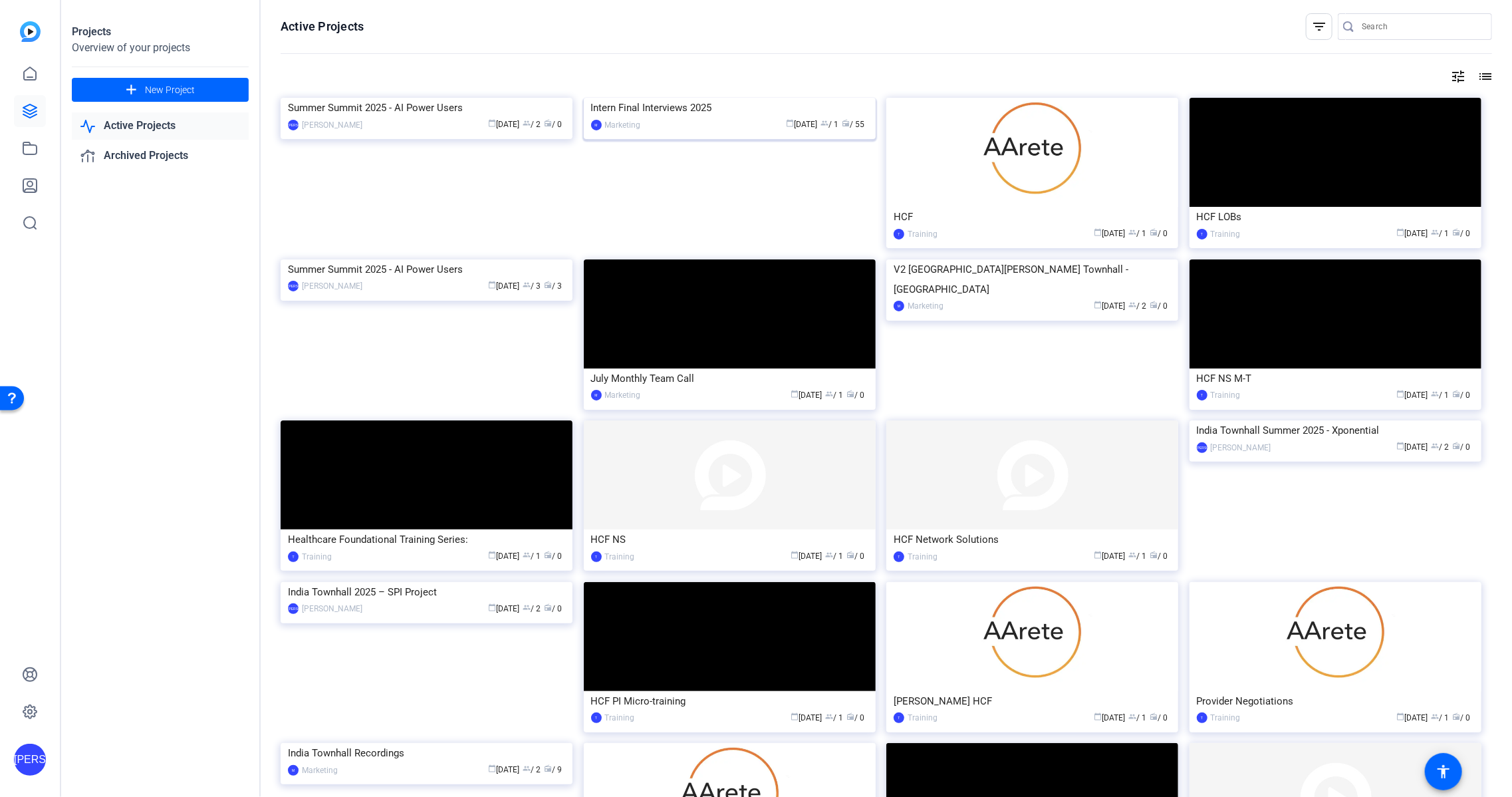
click at [756, 132] on div "calendar_today [DATE] group / 1 radio / 55" at bounding box center [758, 124] width 220 height 14
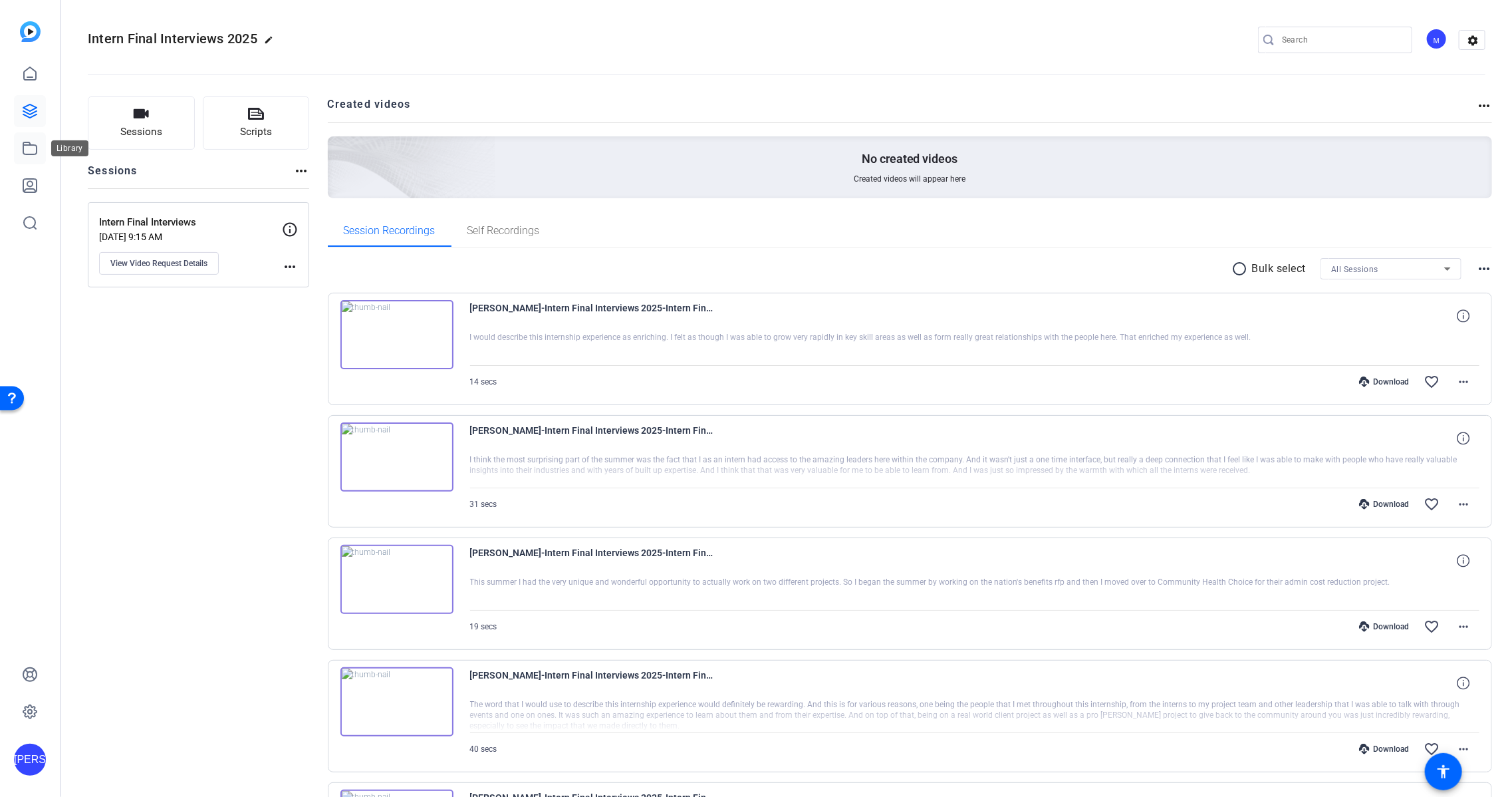
click at [24, 139] on link at bounding box center [29, 148] width 32 height 32
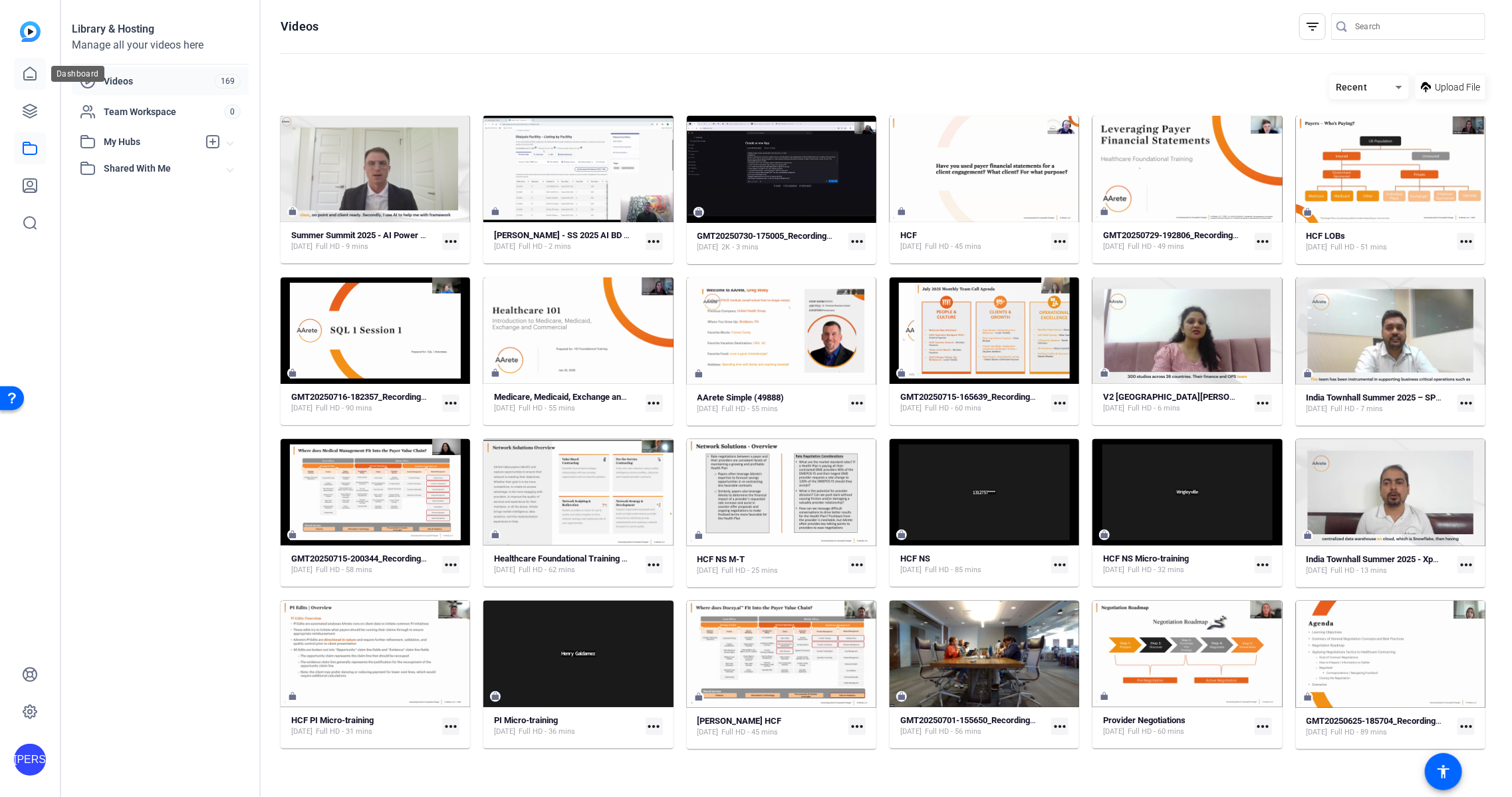
click at [29, 76] on icon at bounding box center [30, 74] width 16 height 16
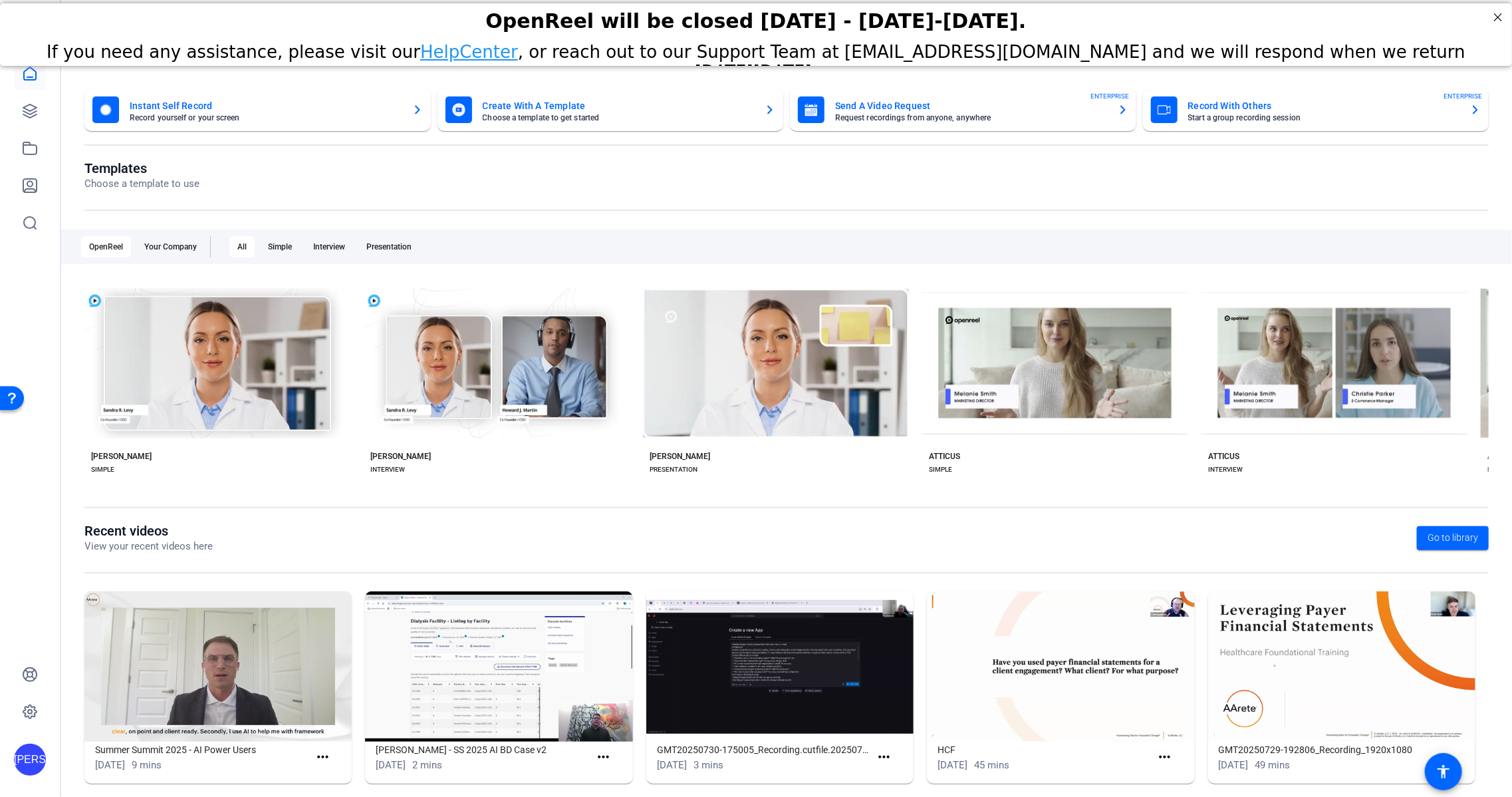
drag, startPoint x: 656, startPoint y: 107, endPoint x: 812, endPoint y: 197, distance: 180.1
click at [812, 193] on div "Instant Self Record Record yourself or your screen Create With A Template Choos…" at bounding box center [786, 444] width 1451 height 738
